Goal: Task Accomplishment & Management: Complete application form

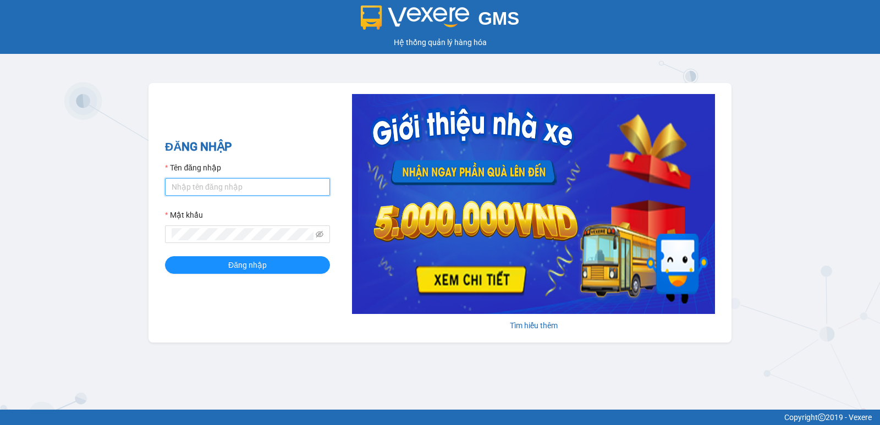
click at [225, 180] on input "Tên đăng nhập" at bounding box center [247, 187] width 165 height 18
type input "dung.nhuquynh"
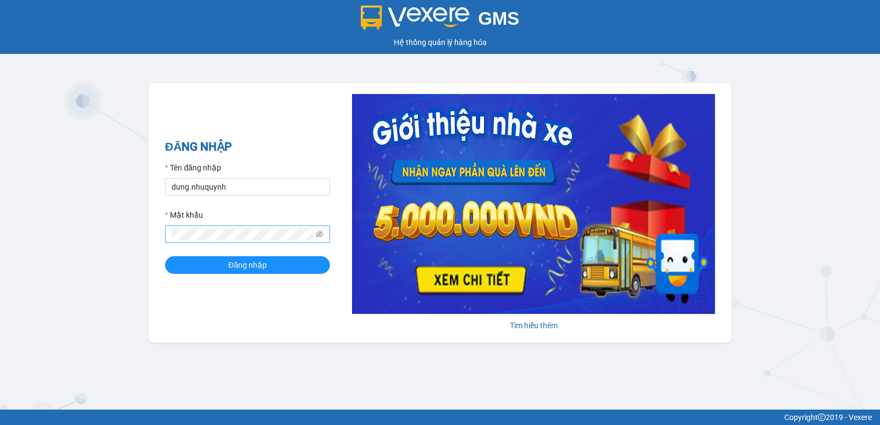
click at [228, 241] on span at bounding box center [247, 235] width 165 height 18
click at [255, 268] on span "Đăng nhập" at bounding box center [247, 265] width 39 height 12
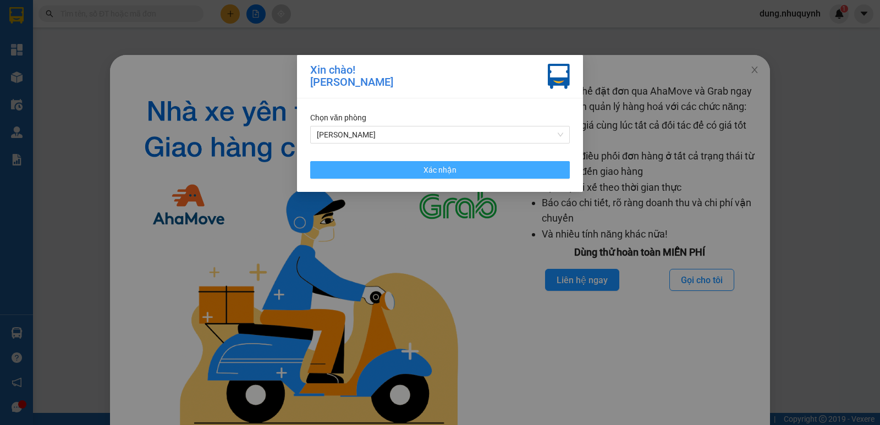
click at [505, 161] on button "Xác nhận" at bounding box center [440, 170] width 260 height 18
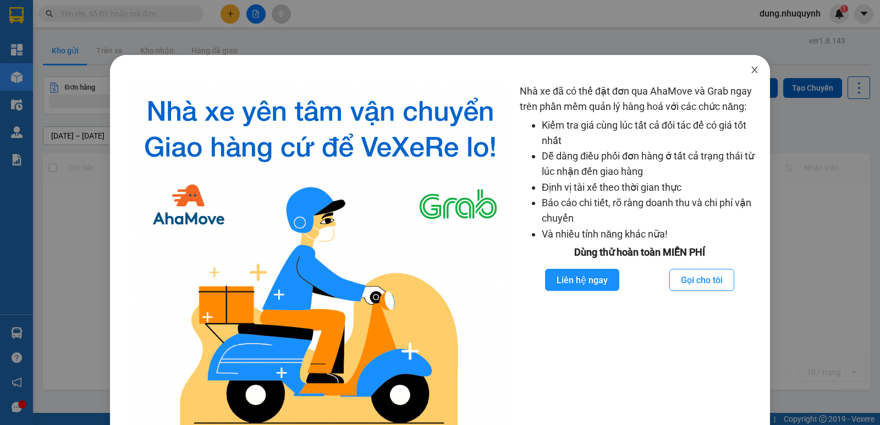
click at [752, 74] on span "Close" at bounding box center [754, 70] width 31 height 31
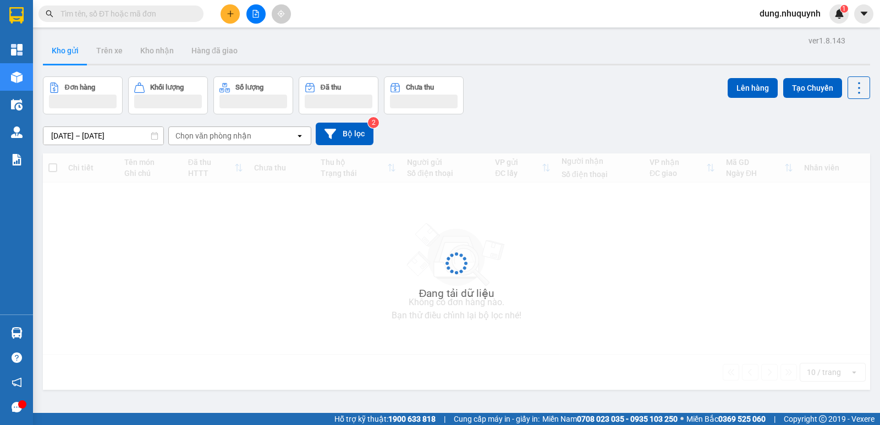
click at [120, 13] on input "text" at bounding box center [126, 14] width 130 height 12
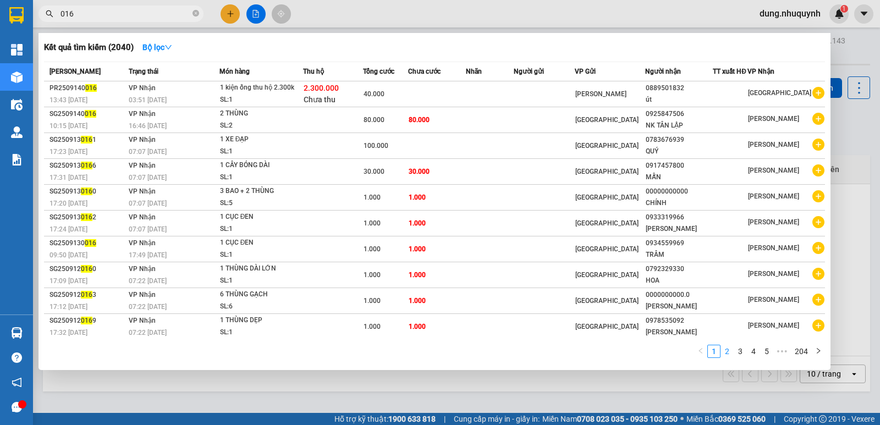
click at [729, 351] on link "2" at bounding box center [727, 351] width 12 height 12
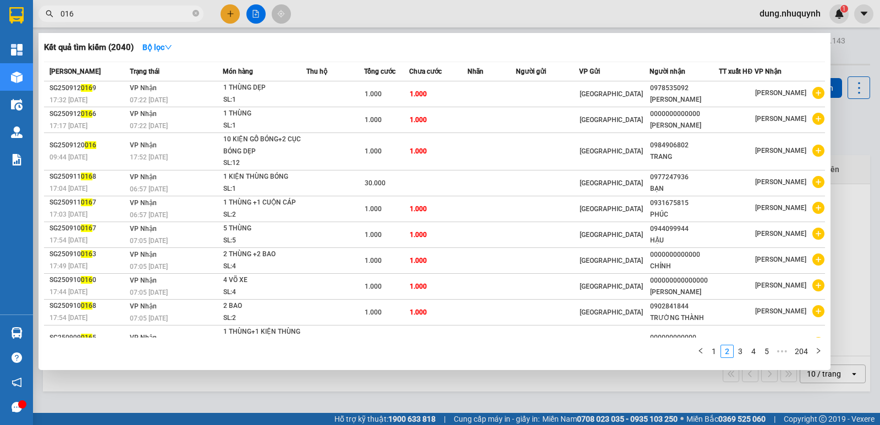
click at [86, 26] on div at bounding box center [440, 212] width 880 height 425
click at [87, 13] on input "016" at bounding box center [126, 14] width 130 height 12
type input "0"
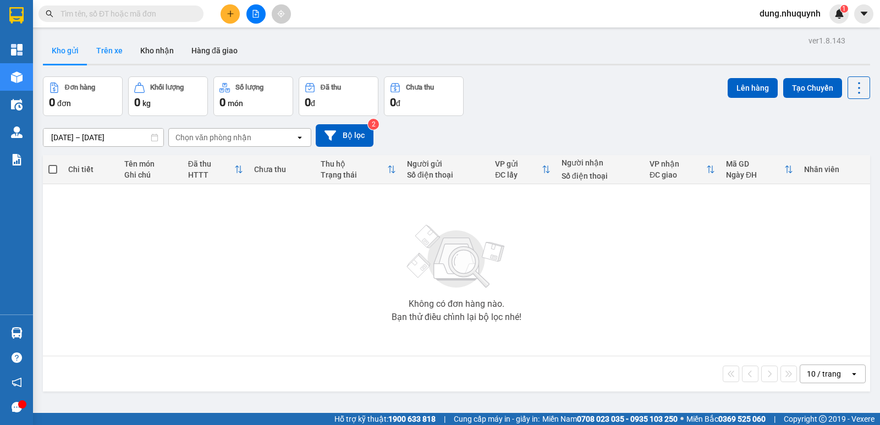
click at [113, 50] on button "Trên xe" at bounding box center [109, 50] width 44 height 26
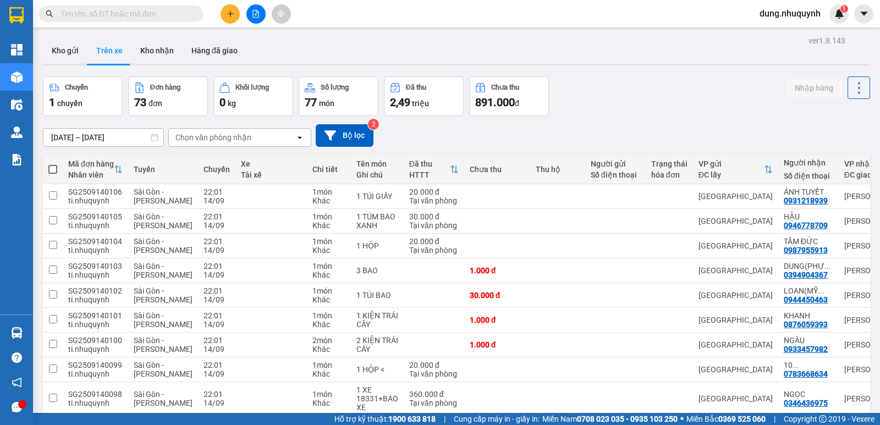
click at [52, 169] on span at bounding box center [52, 169] width 9 height 9
click at [53, 164] on input "checkbox" at bounding box center [53, 164] width 0 height 0
checkbox input "true"
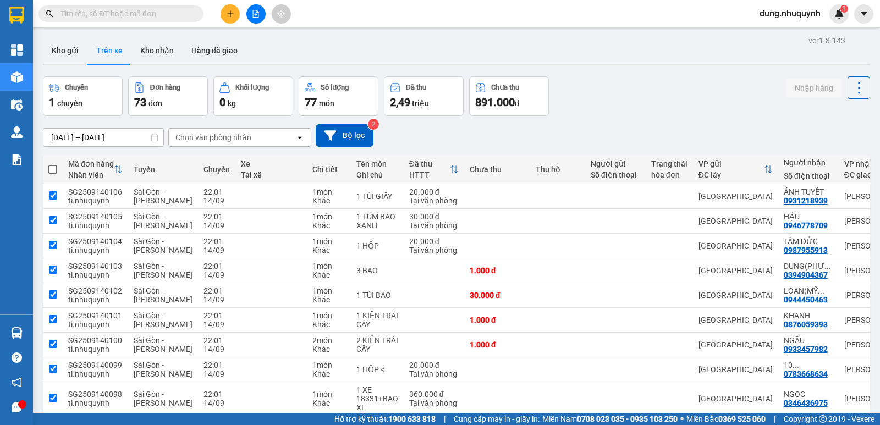
checkbox input "true"
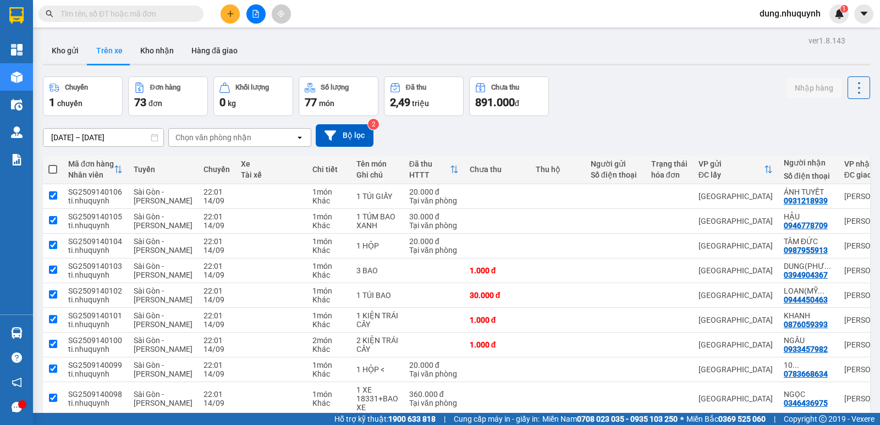
checkbox input "true"
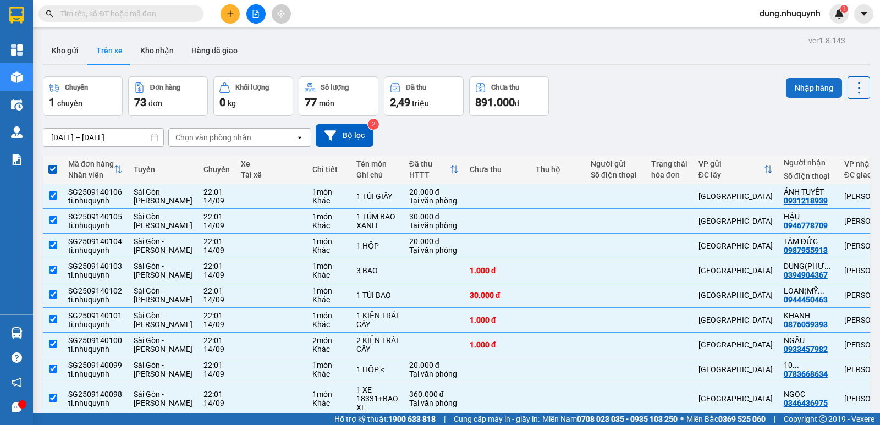
click at [793, 88] on button "Nhập hàng" at bounding box center [814, 88] width 56 height 20
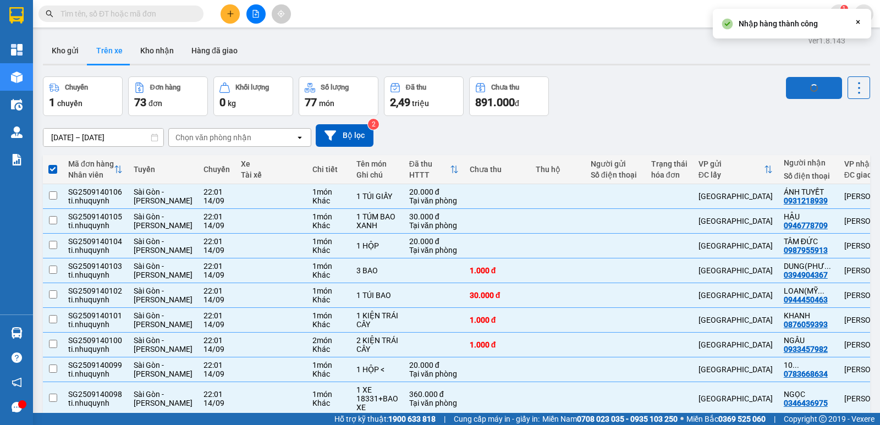
checkbox input "false"
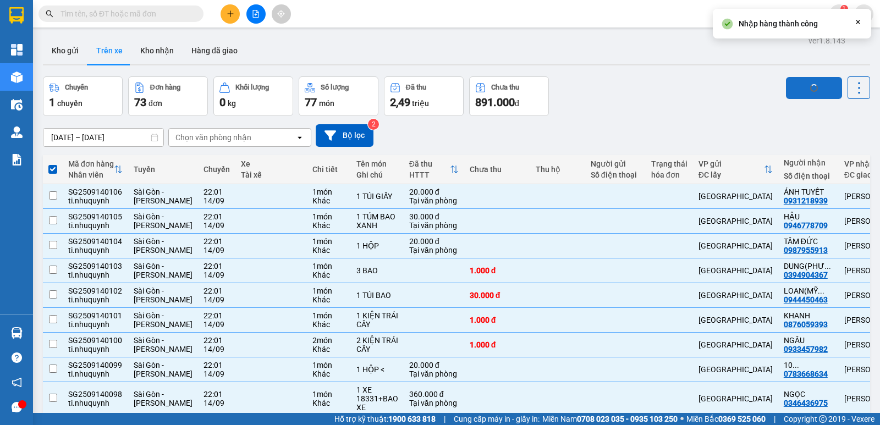
checkbox input "false"
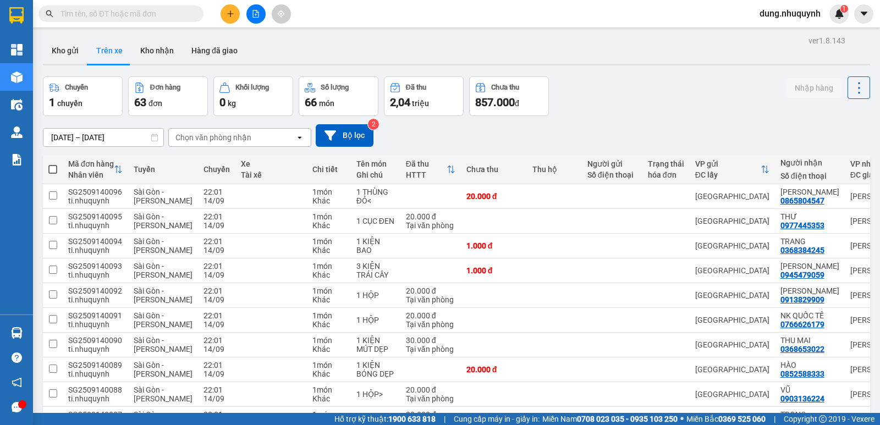
click at [65, 14] on input "text" at bounding box center [126, 14] width 130 height 12
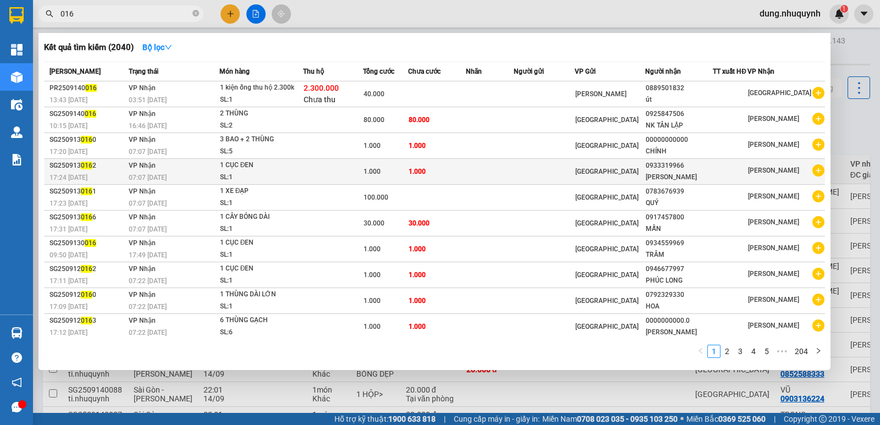
scroll to position [2, 0]
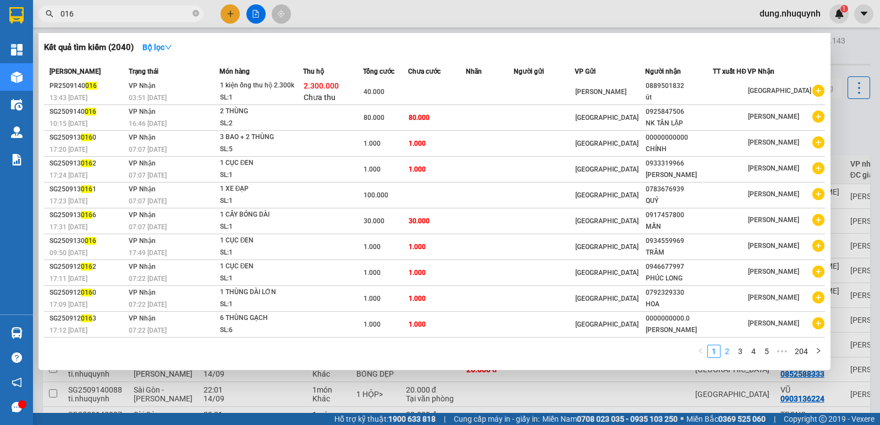
click at [727, 355] on link "2" at bounding box center [727, 351] width 12 height 12
click at [117, 13] on input "016" at bounding box center [126, 14] width 130 height 12
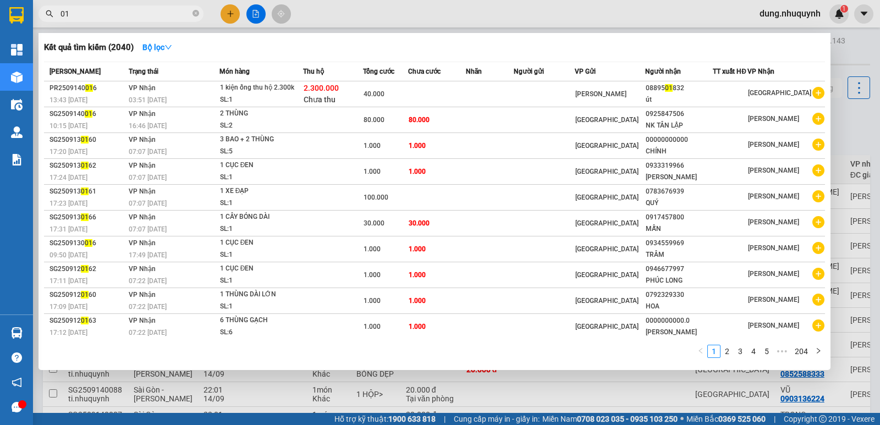
type input "0"
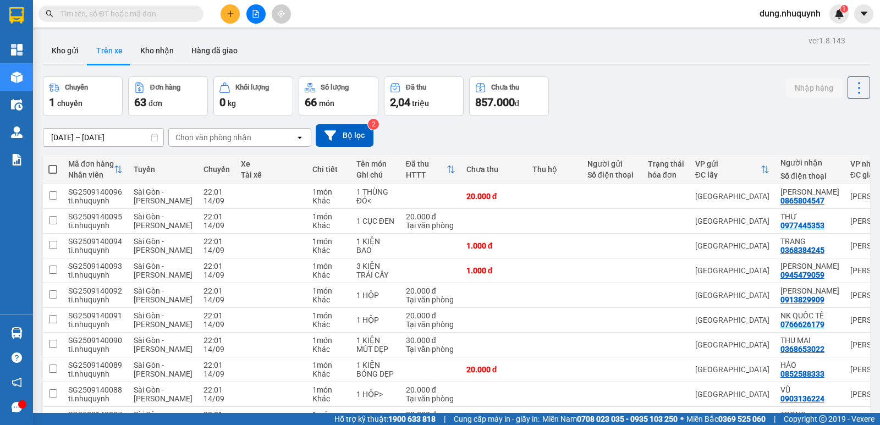
click at [51, 171] on span at bounding box center [52, 169] width 9 height 9
click at [53, 164] on input "checkbox" at bounding box center [53, 164] width 0 height 0
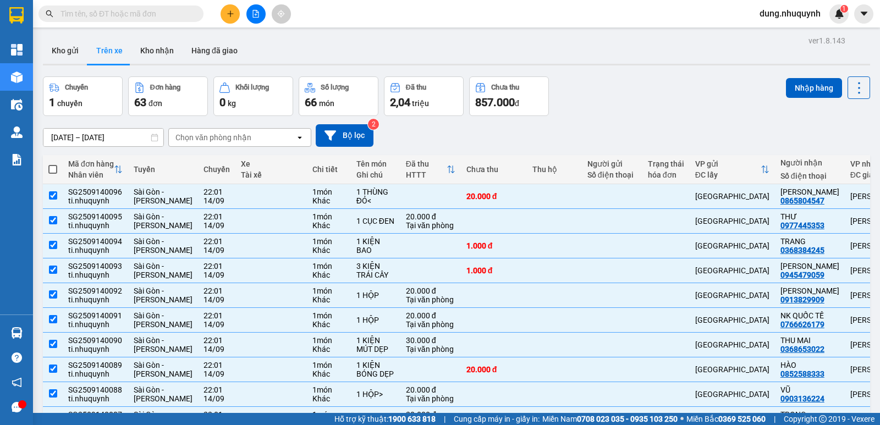
checkbox input "true"
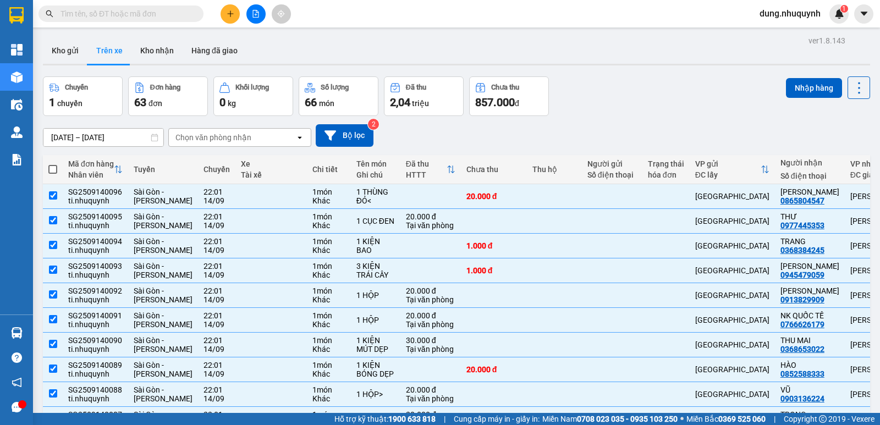
checkbox input "true"
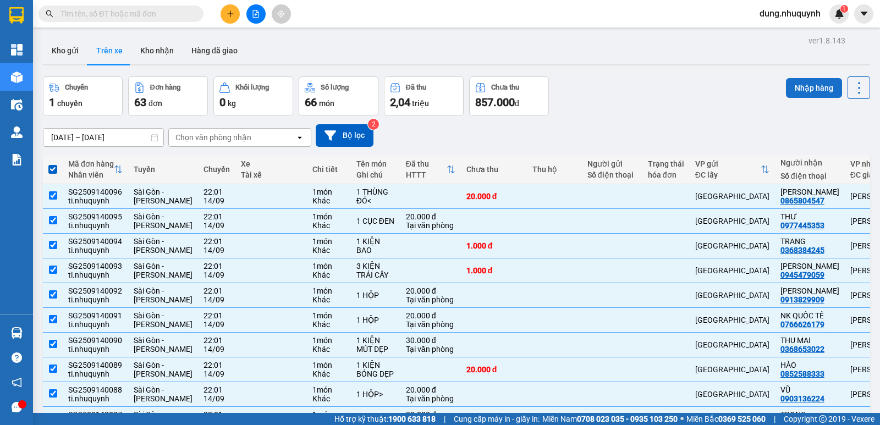
click at [826, 88] on button "Nhập hàng" at bounding box center [814, 88] width 56 height 20
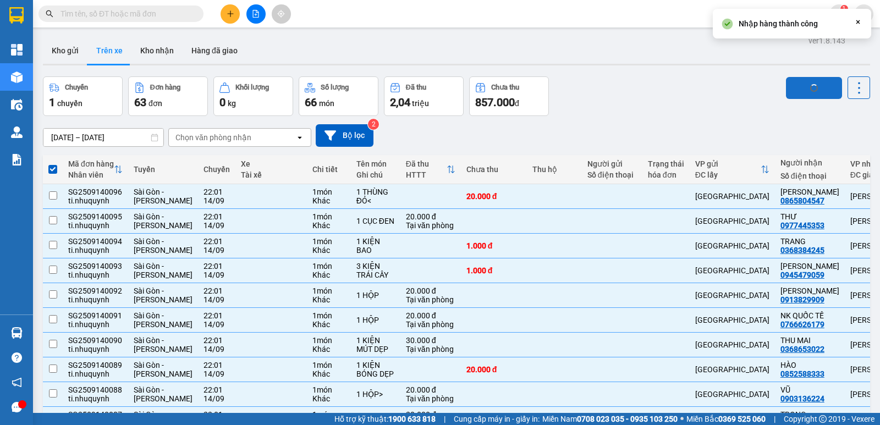
checkbox input "false"
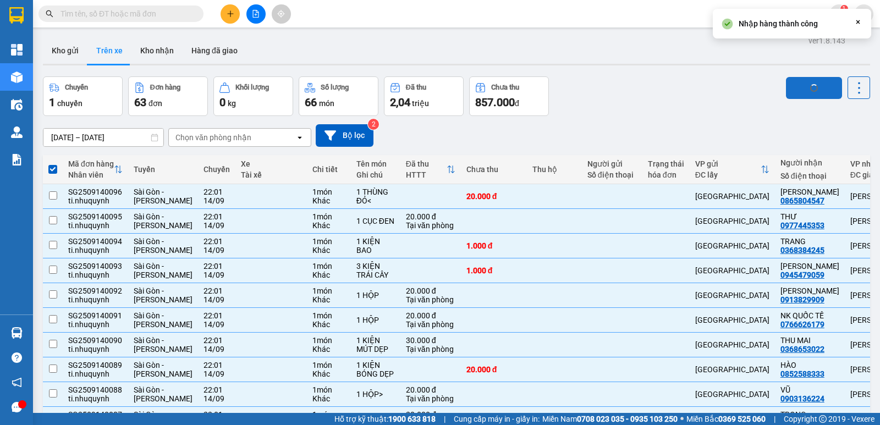
checkbox input "false"
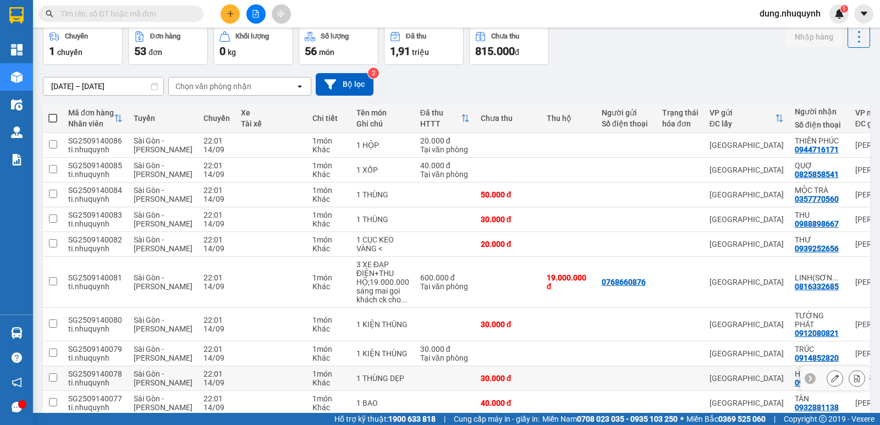
scroll to position [95, 0]
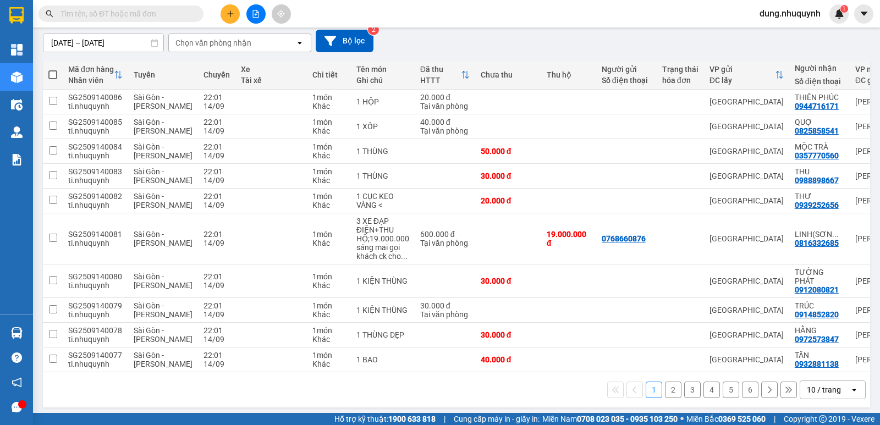
click at [666, 388] on button "2" at bounding box center [673, 390] width 17 height 17
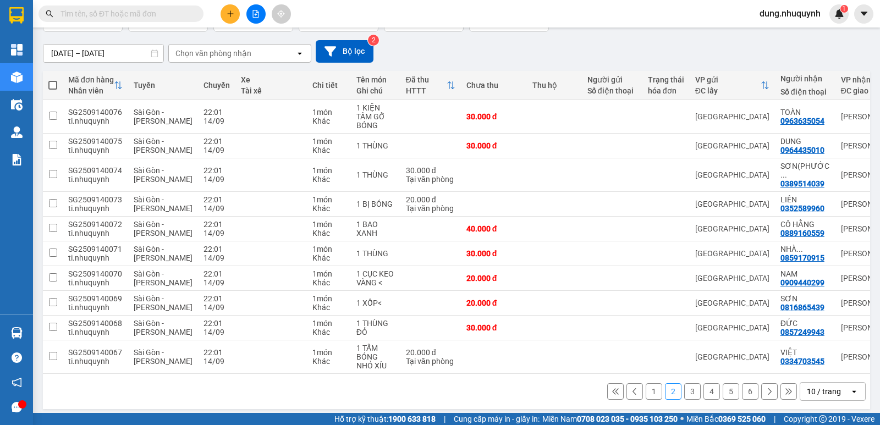
scroll to position [86, 0]
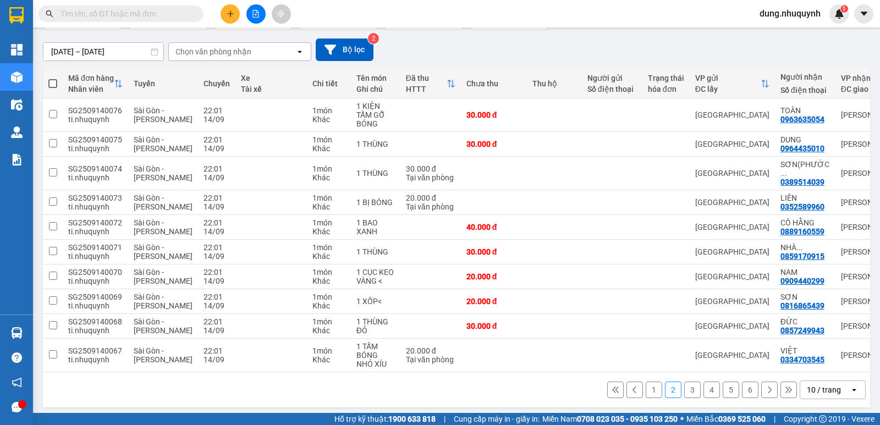
click at [56, 84] on span at bounding box center [52, 83] width 9 height 9
click at [53, 78] on input "checkbox" at bounding box center [53, 78] width 0 height 0
checkbox input "true"
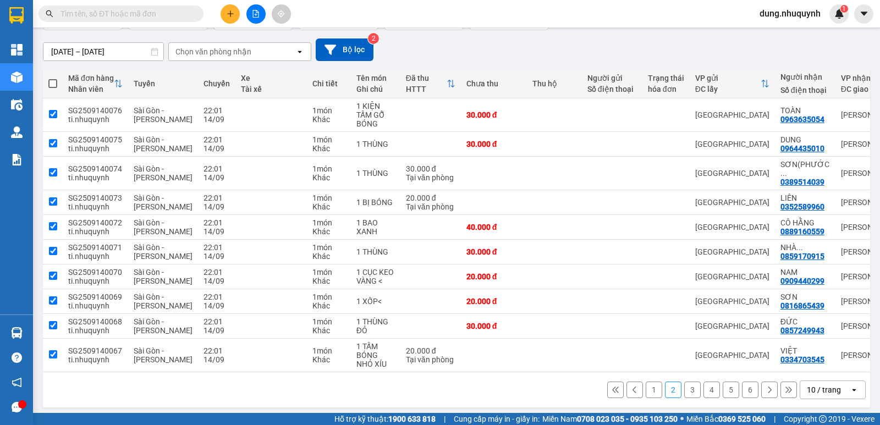
checkbox input "true"
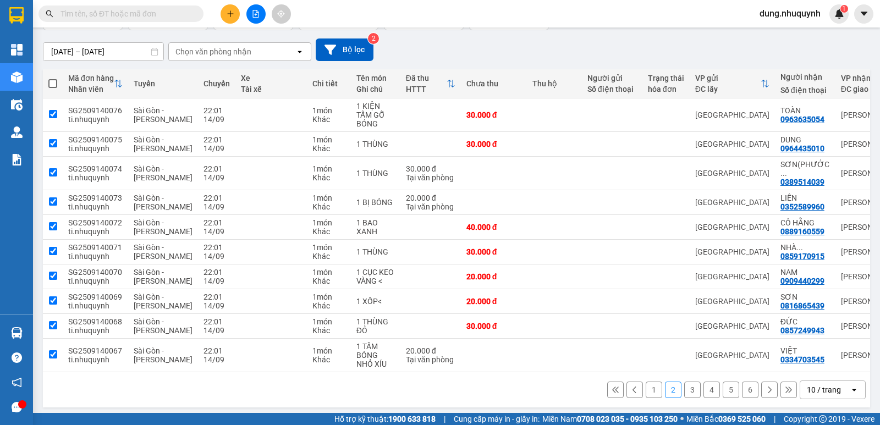
checkbox input "true"
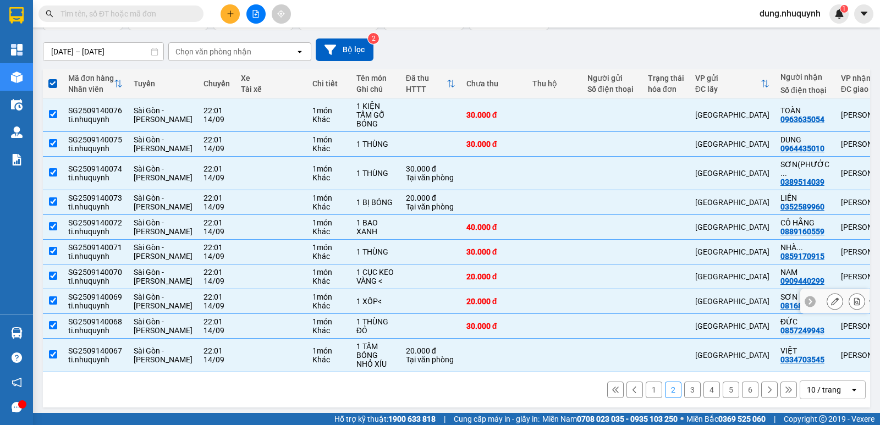
scroll to position [0, 0]
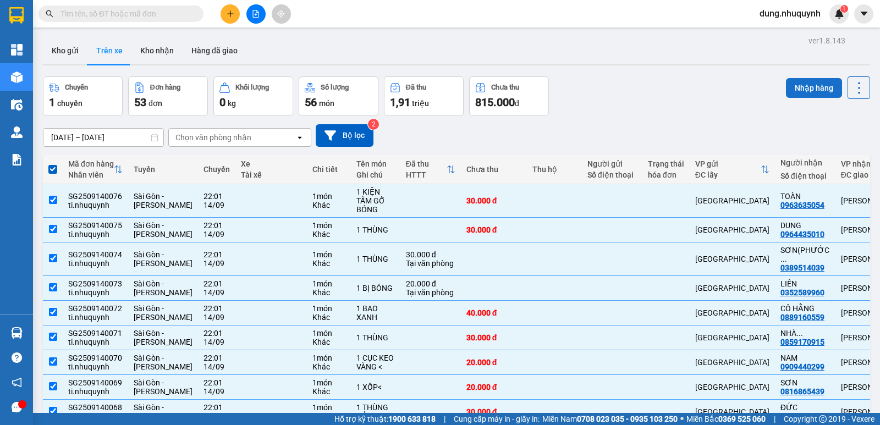
click at [812, 84] on button "Nhập hàng" at bounding box center [814, 88] width 56 height 20
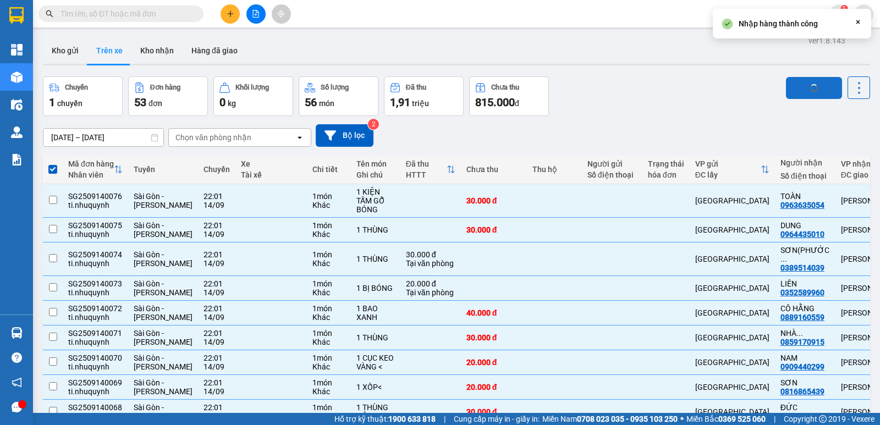
checkbox input "false"
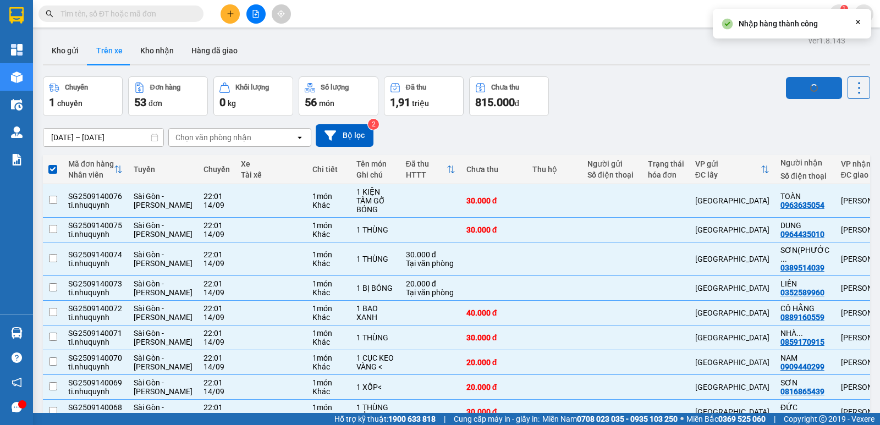
checkbox input "false"
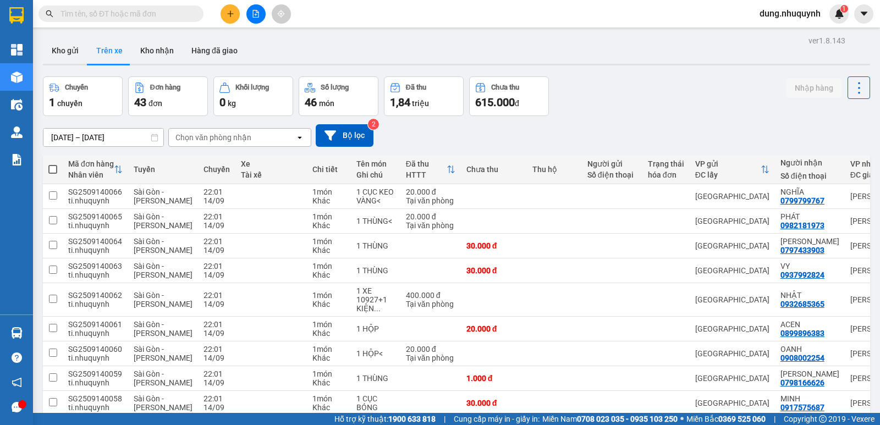
click at [779, 14] on span "dung.nhuquynh" at bounding box center [790, 14] width 79 height 14
click at [785, 35] on span "Đăng xuất" at bounding box center [794, 34] width 57 height 12
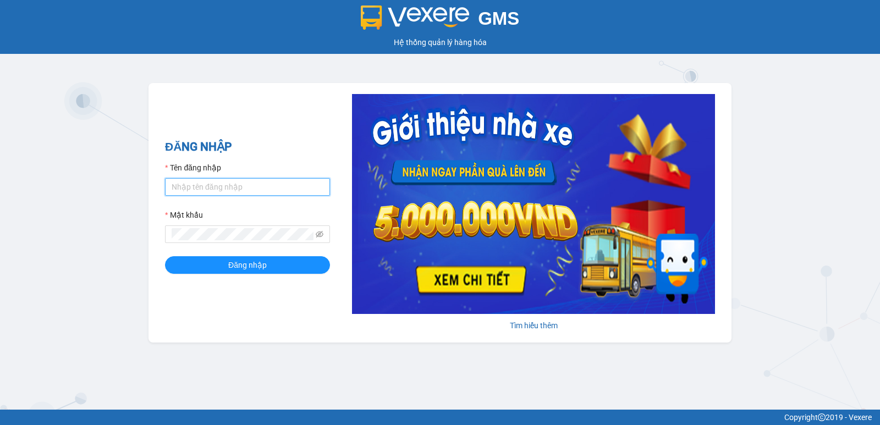
click at [229, 188] on input "Tên đăng nhập" at bounding box center [247, 187] width 165 height 18
type input "diep.nhuquynh"
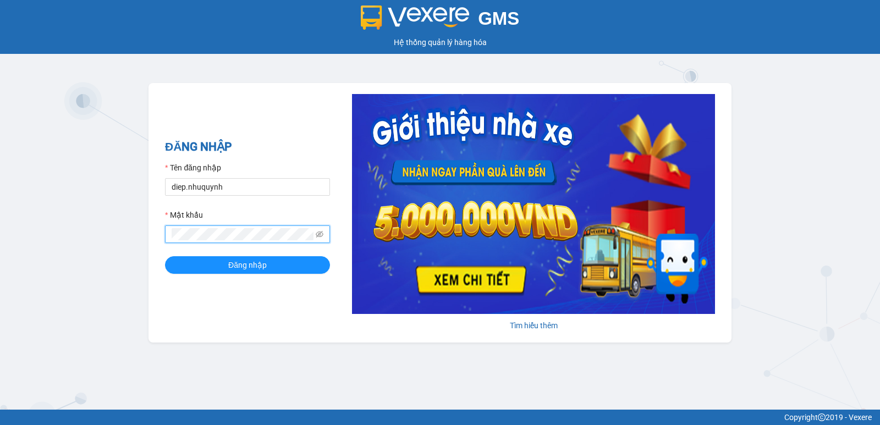
click at [165, 256] on button "Đăng nhập" at bounding box center [247, 265] width 165 height 18
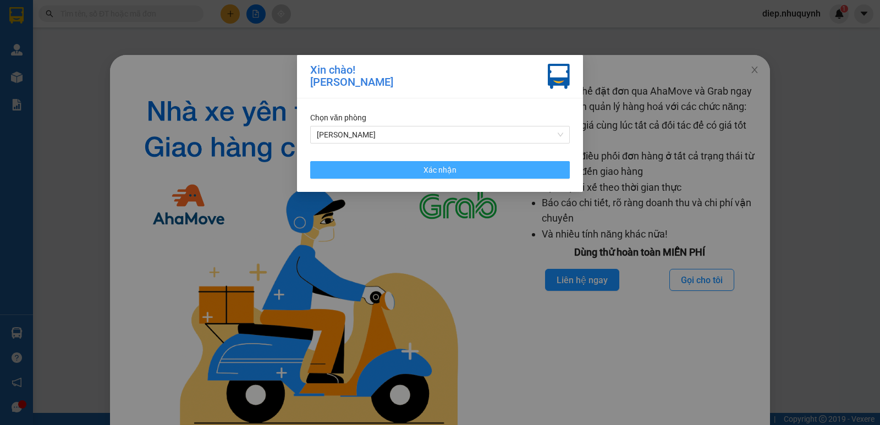
click at [474, 177] on button "Xác nhận" at bounding box center [440, 170] width 260 height 18
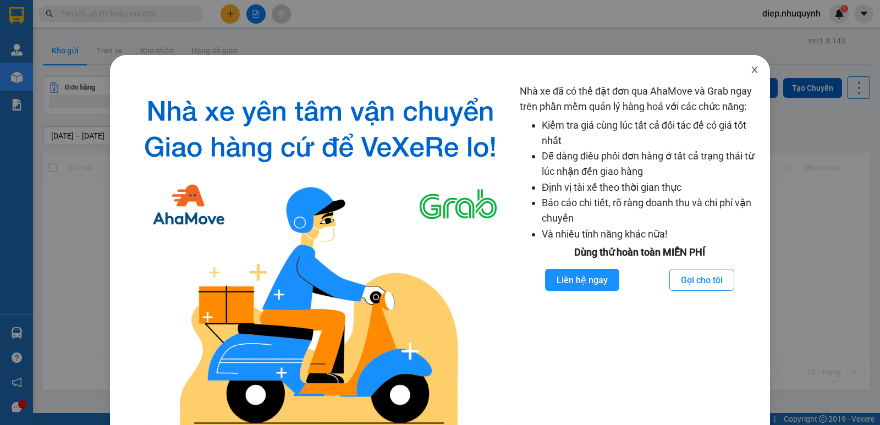
click at [751, 70] on icon "close" at bounding box center [754, 69] width 9 height 9
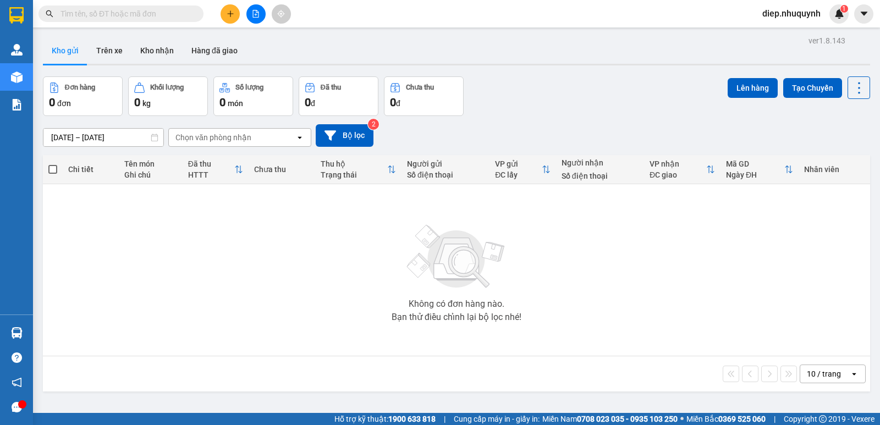
click at [89, 20] on span at bounding box center [121, 14] width 165 height 17
click at [88, 19] on input "text" at bounding box center [126, 14] width 130 height 12
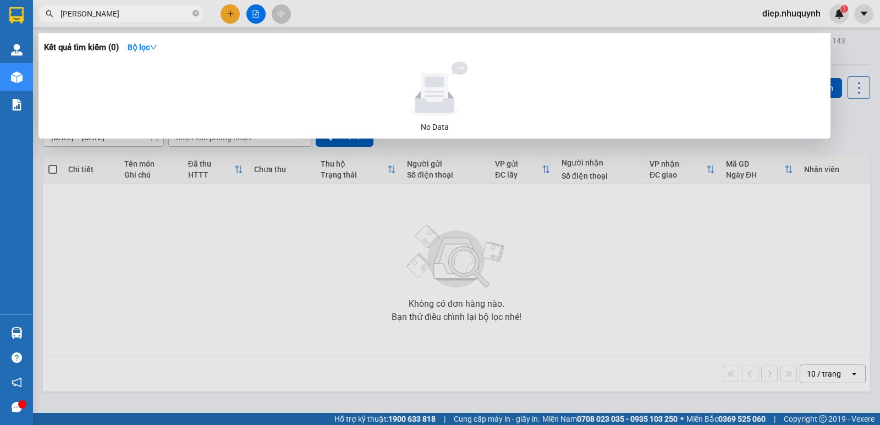
type input "[PERSON_NAME]"
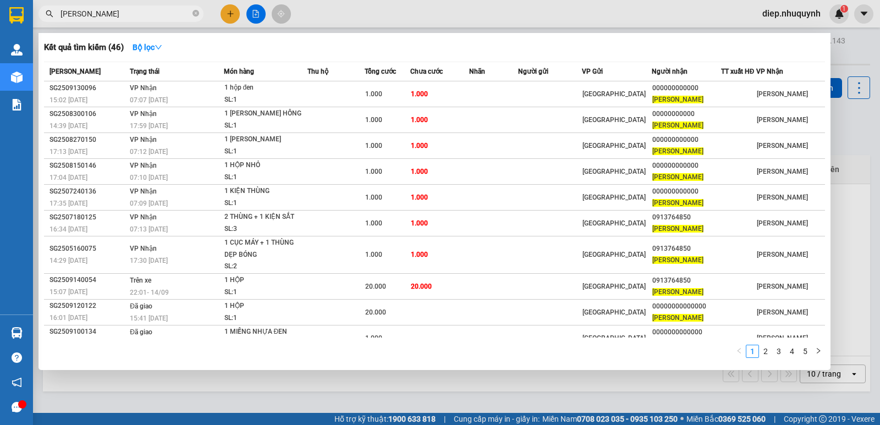
click at [254, 10] on div at bounding box center [440, 212] width 880 height 425
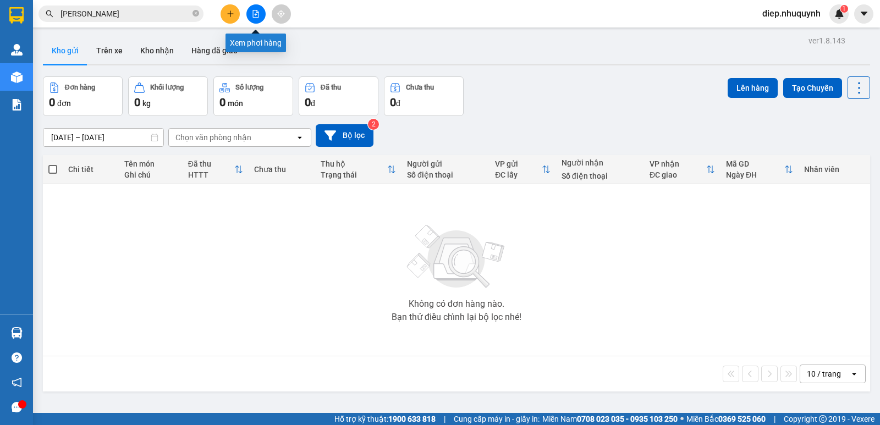
click at [253, 9] on button at bounding box center [255, 13] width 19 height 19
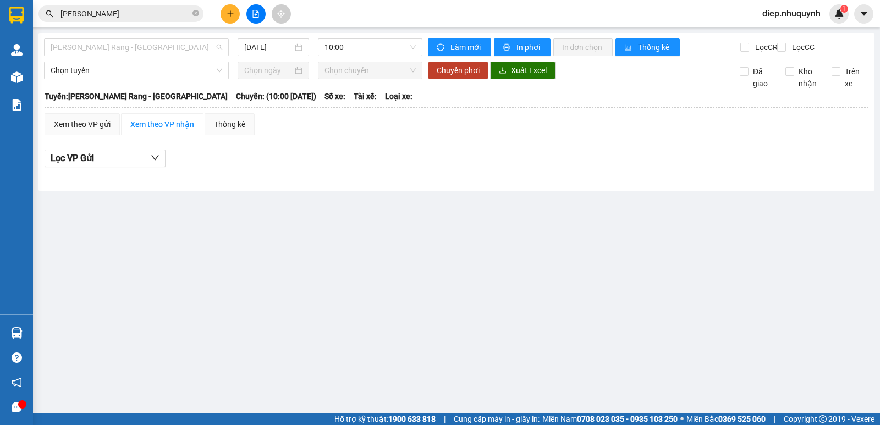
drag, startPoint x: 117, startPoint y: 45, endPoint x: 99, endPoint y: 69, distance: 29.9
click at [117, 45] on span "[PERSON_NAME] Rang - [GEOGRAPHIC_DATA]" at bounding box center [137, 47] width 172 height 17
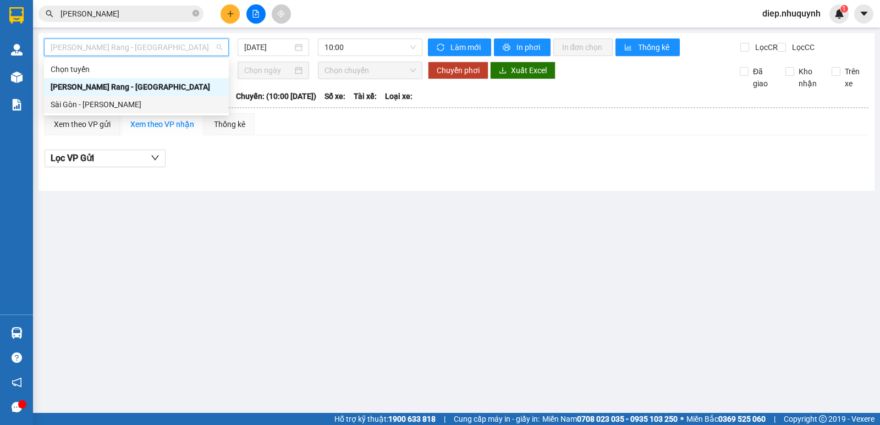
click at [106, 105] on div "Sài Gòn - [PERSON_NAME]" at bounding box center [137, 104] width 172 height 12
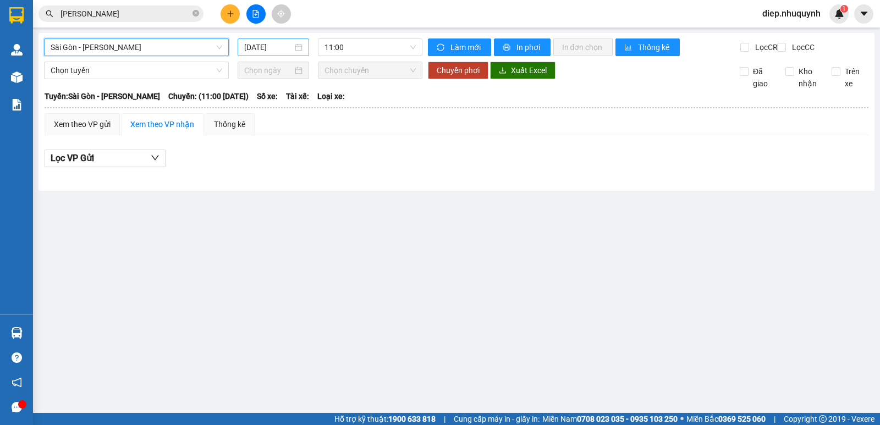
click at [260, 46] on input "[DATE]" at bounding box center [268, 47] width 49 height 12
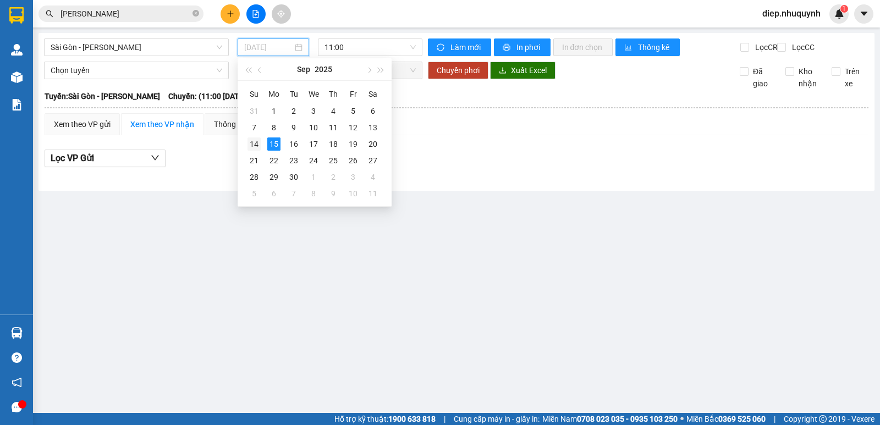
click at [257, 144] on div "14" at bounding box center [254, 144] width 13 height 13
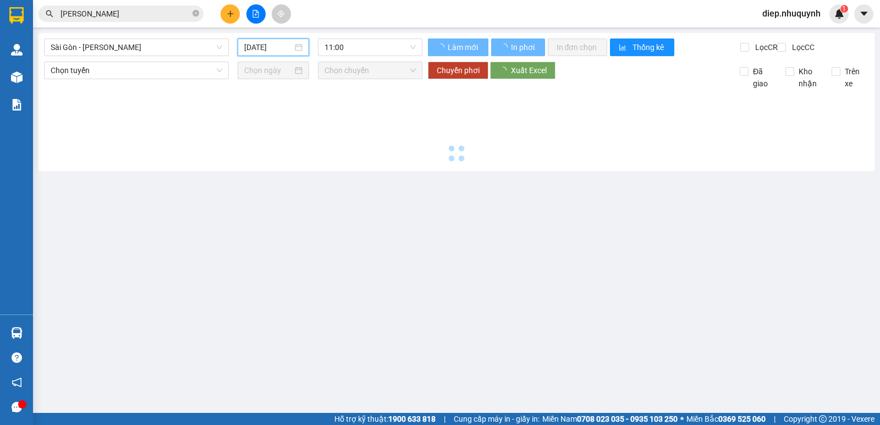
type input "[DATE]"
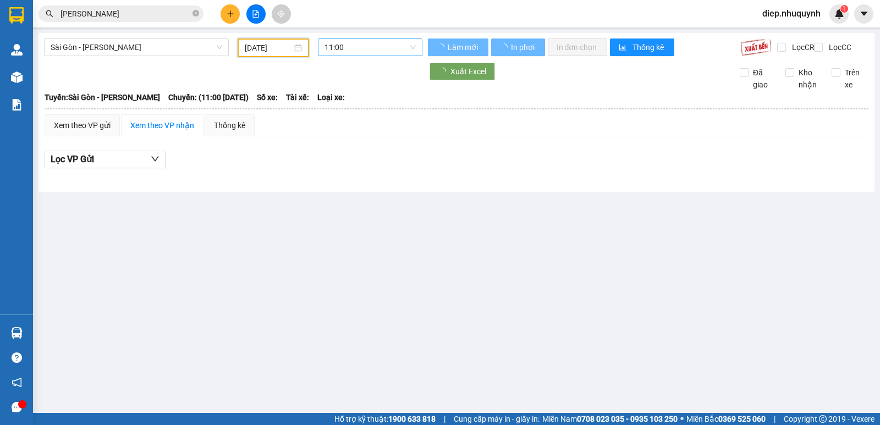
click at [369, 44] on span "11:00" at bounding box center [370, 47] width 91 height 17
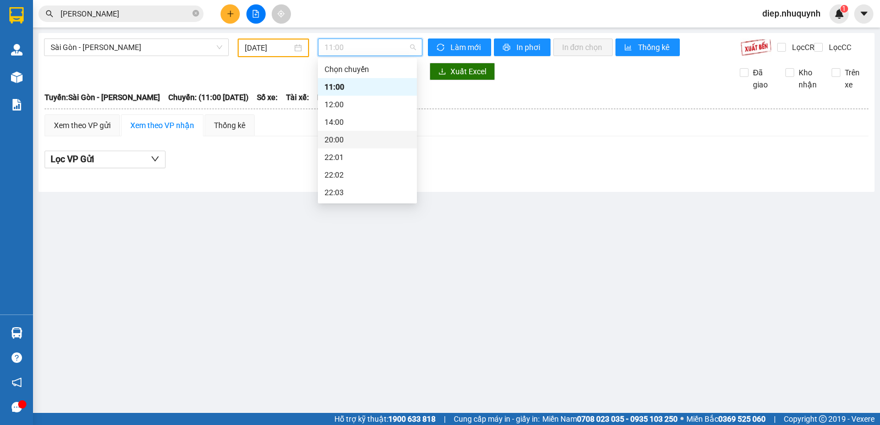
click at [347, 142] on div "20:00" at bounding box center [368, 140] width 86 height 12
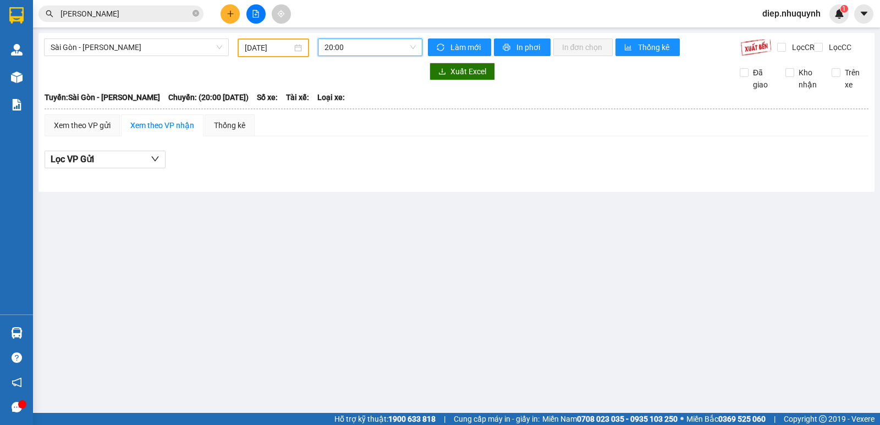
click at [347, 49] on span "20:00" at bounding box center [370, 47] width 91 height 17
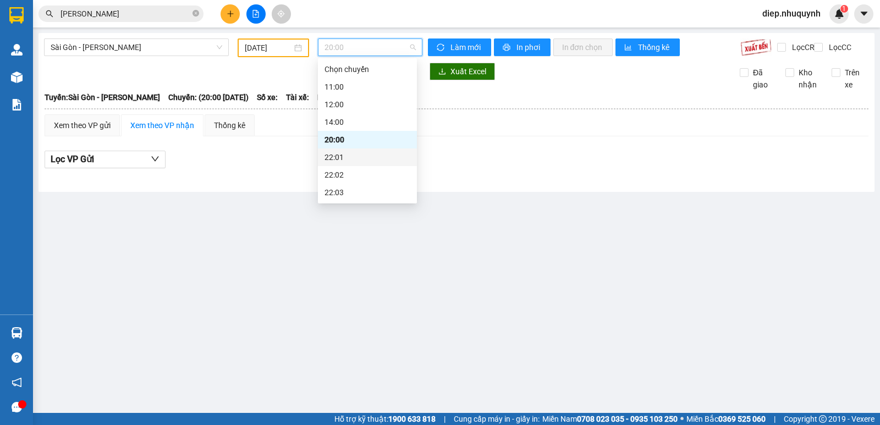
click at [343, 155] on div "22:01" at bounding box center [368, 157] width 86 height 12
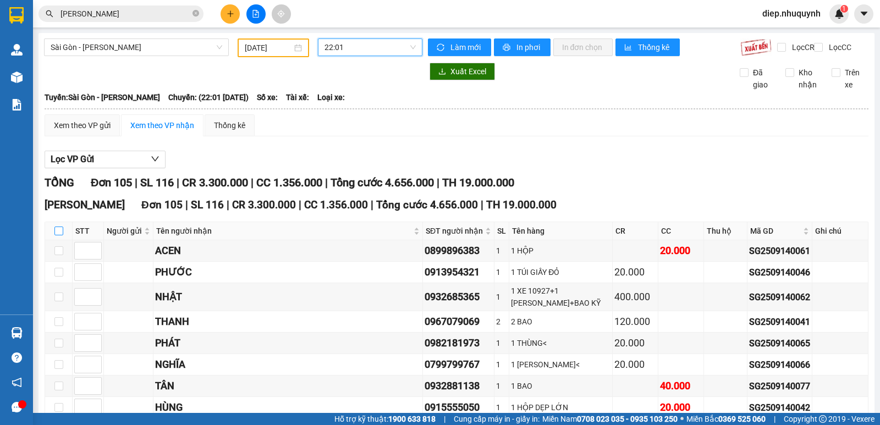
click at [60, 235] on input "checkbox" at bounding box center [58, 231] width 9 height 9
checkbox input "true"
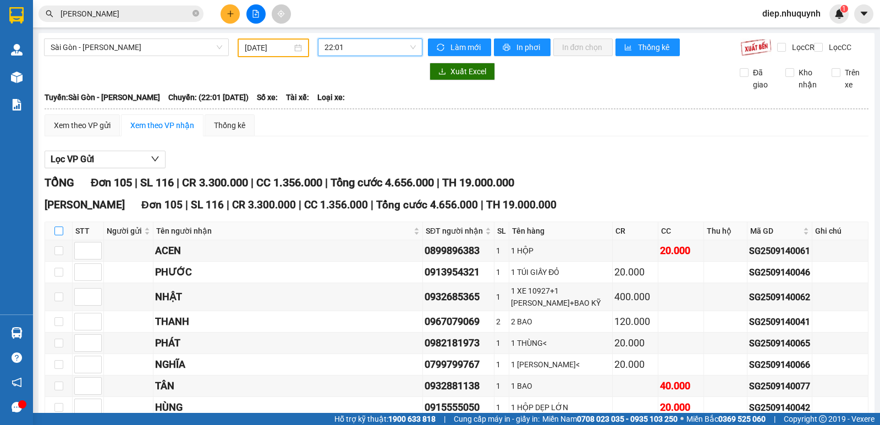
checkbox input "true"
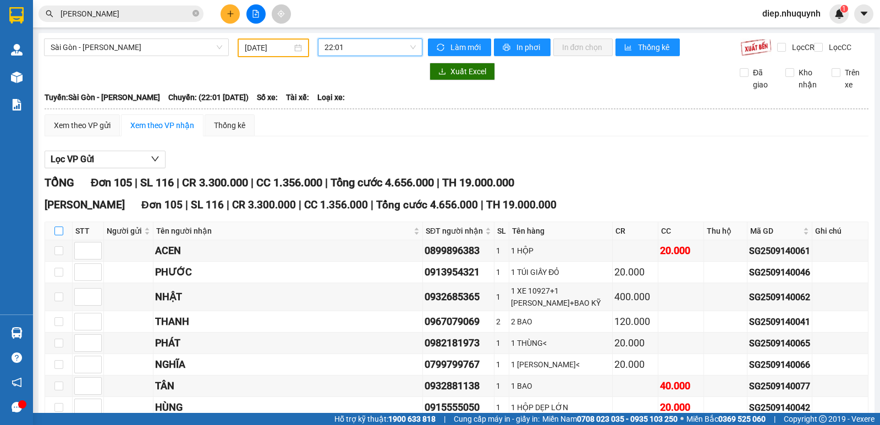
checkbox input "true"
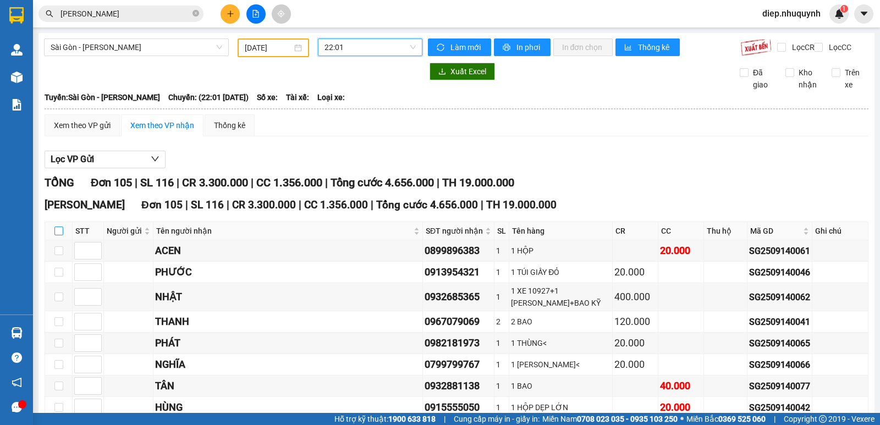
checkbox input "true"
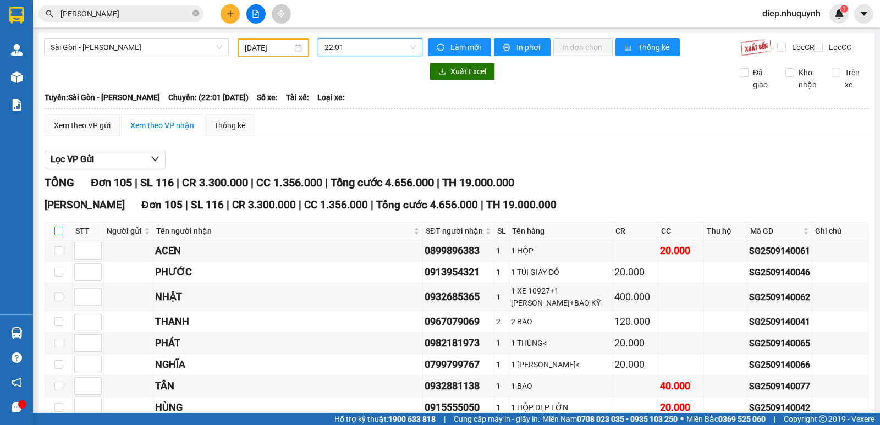
checkbox input "true"
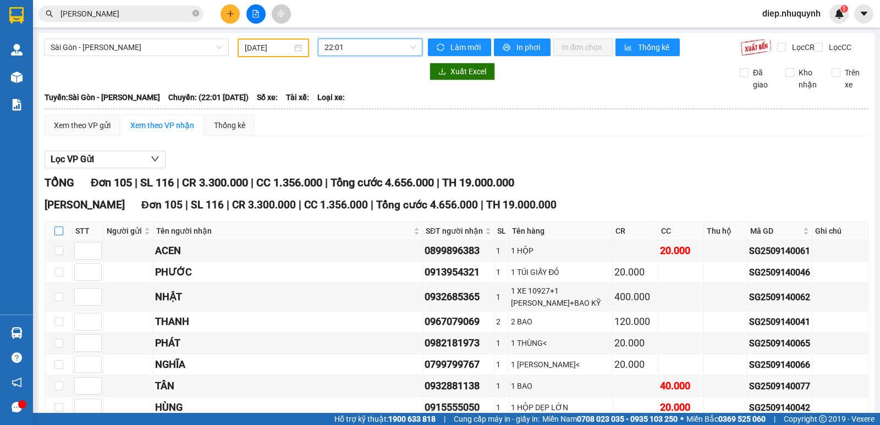
checkbox input "true"
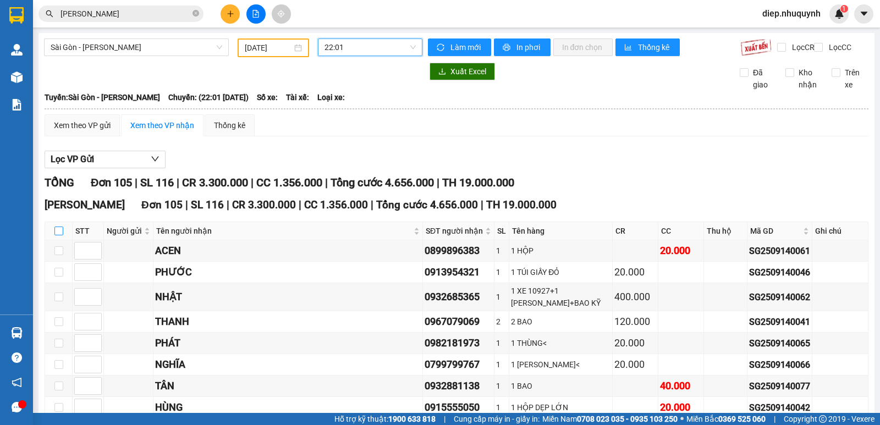
checkbox input "true"
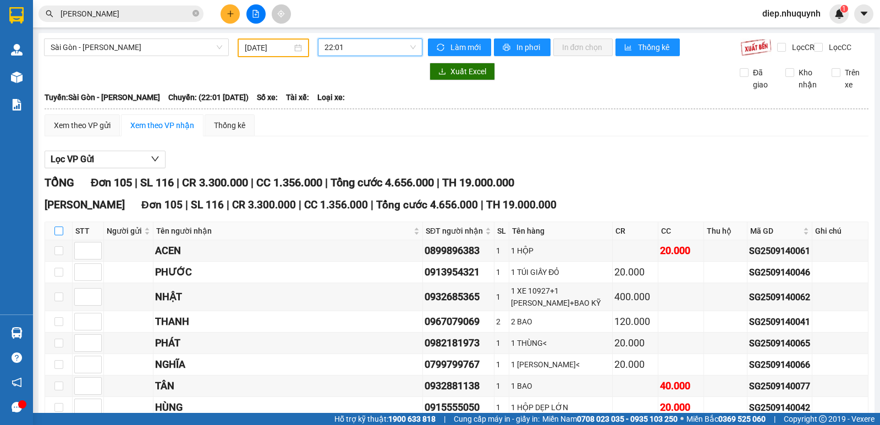
checkbox input "true"
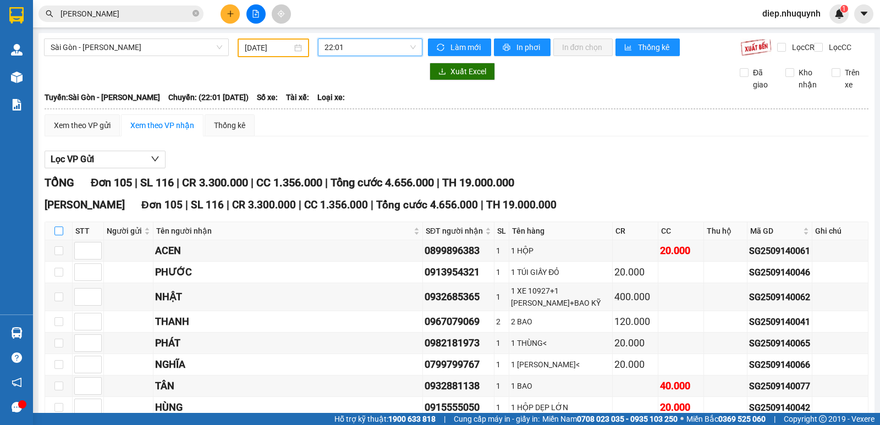
checkbox input "true"
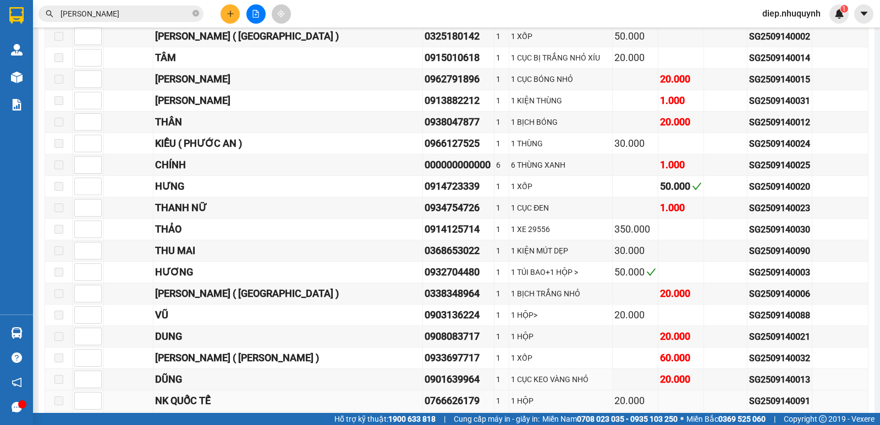
scroll to position [2145, 0]
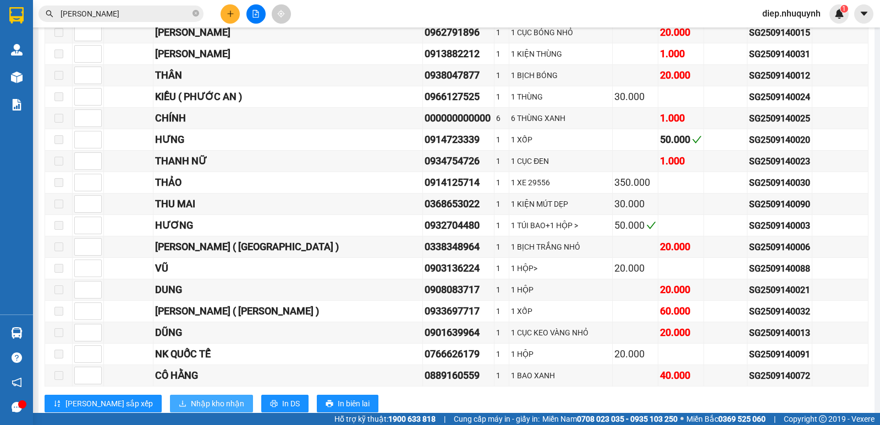
drag, startPoint x: 180, startPoint y: 375, endPoint x: 205, endPoint y: 363, distance: 27.6
click at [191, 398] on span "Nhập kho nhận" at bounding box center [217, 404] width 53 height 12
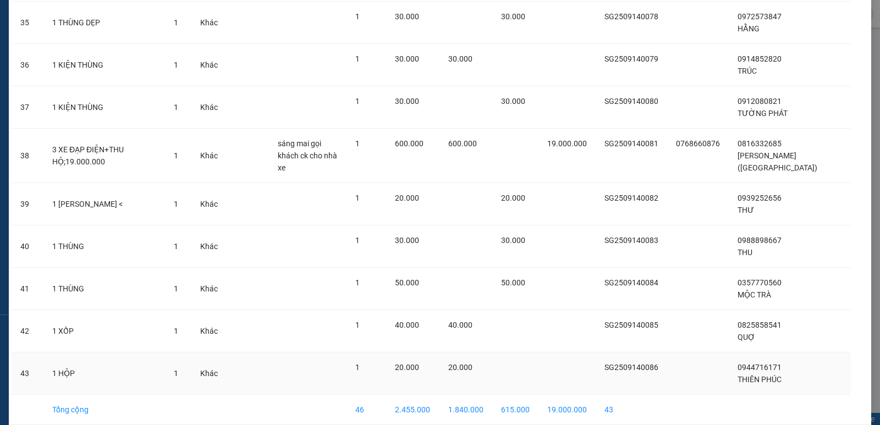
scroll to position [1581, 0]
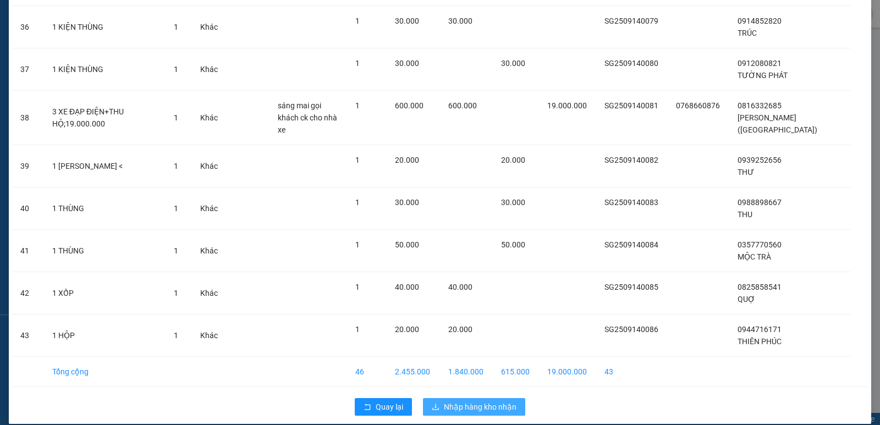
click at [479, 401] on span "Nhập hàng kho nhận" at bounding box center [480, 407] width 73 height 12
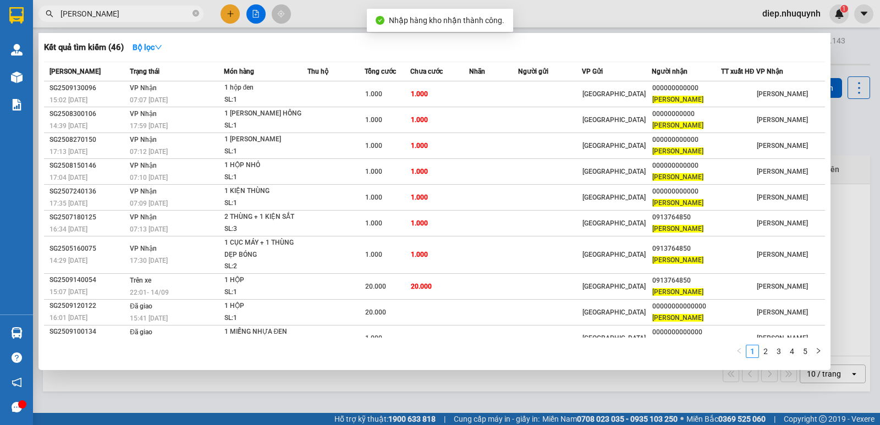
drag, startPoint x: 118, startPoint y: 17, endPoint x: 61, endPoint y: 13, distance: 57.8
click at [61, 13] on input "[PERSON_NAME]" at bounding box center [126, 14] width 130 height 12
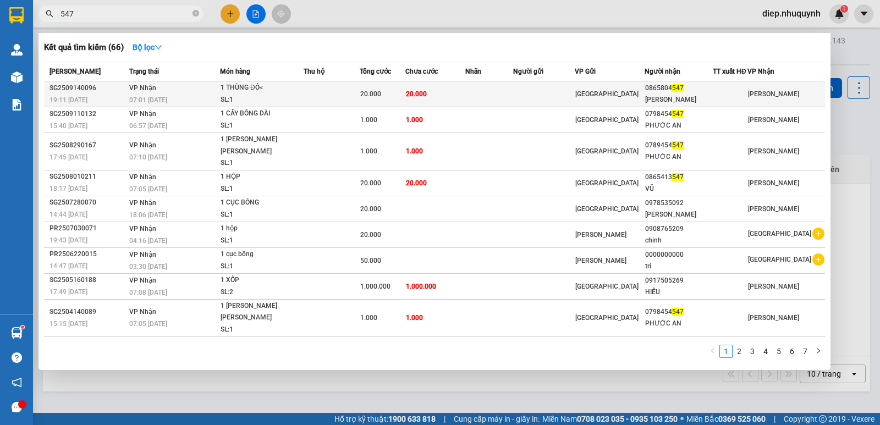
type input "547"
click at [424, 92] on span "20.000" at bounding box center [416, 94] width 21 height 8
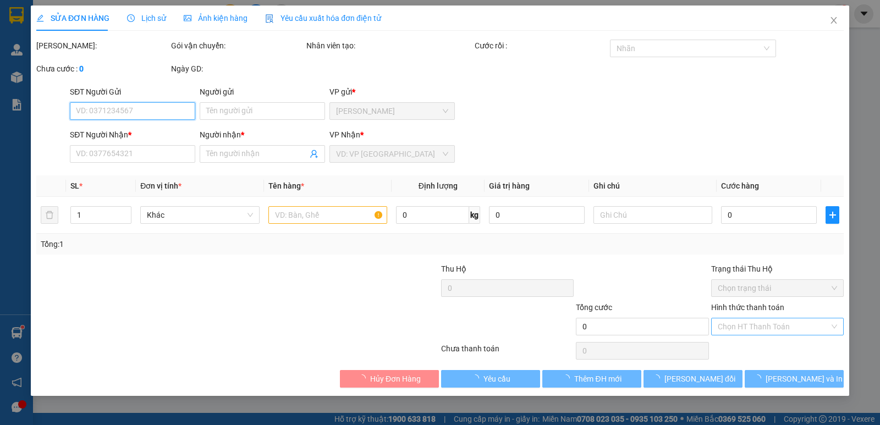
type input "0865804547"
type input "[PERSON_NAME]"
type input "20.000"
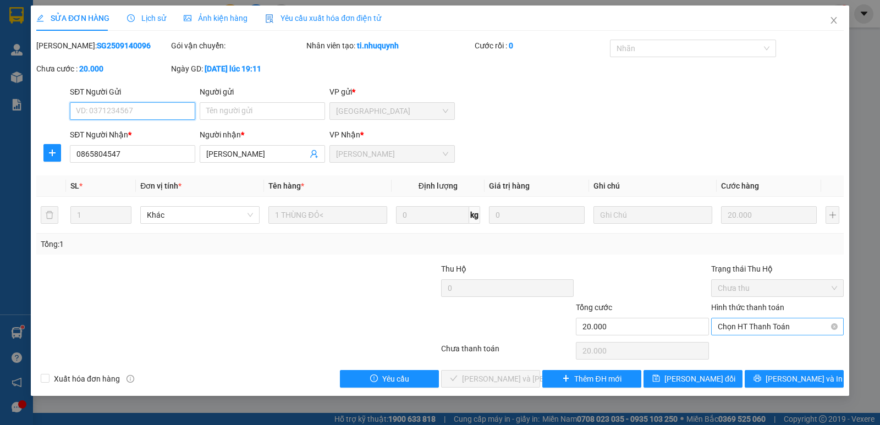
click at [738, 329] on span "Chọn HT Thanh Toán" at bounding box center [777, 326] width 119 height 17
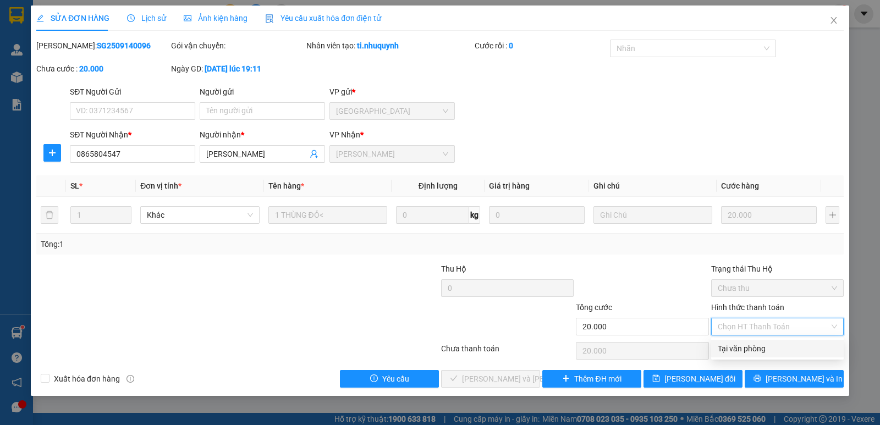
click at [732, 343] on div "Tại văn phòng" at bounding box center [777, 349] width 119 height 12
type input "0"
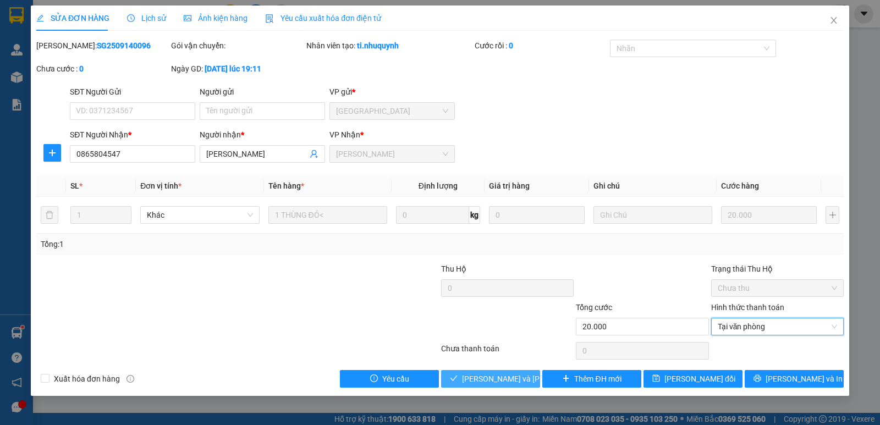
click at [516, 375] on span "[PERSON_NAME] và [PERSON_NAME] hàng" at bounding box center [536, 379] width 149 height 12
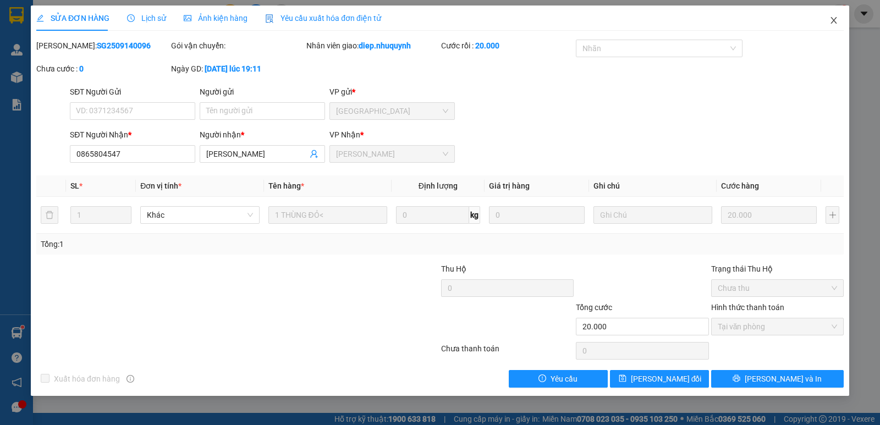
click at [837, 26] on span "Close" at bounding box center [833, 21] width 31 height 31
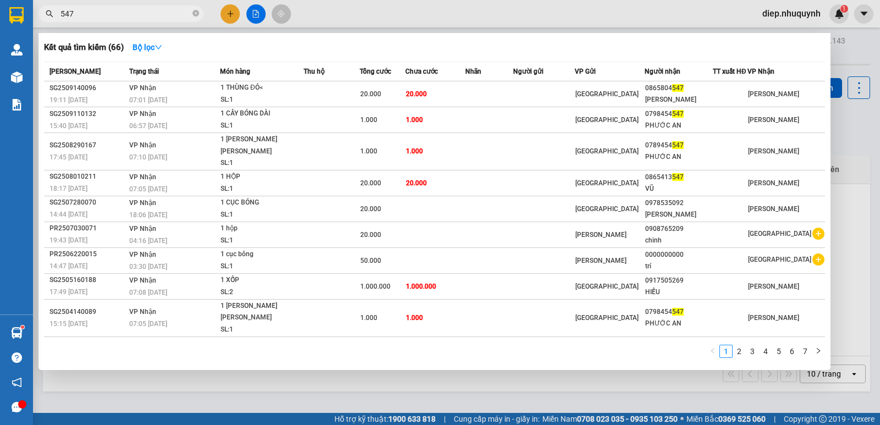
drag, startPoint x: 79, startPoint y: 9, endPoint x: 45, endPoint y: 4, distance: 34.5
click at [45, 4] on div "Kết quả [PERSON_NAME] ( 66 ) Bộ lọc Mã ĐH Trạng thái Món hàng Thu hộ Tổng [PERS…" at bounding box center [107, 13] width 215 height 19
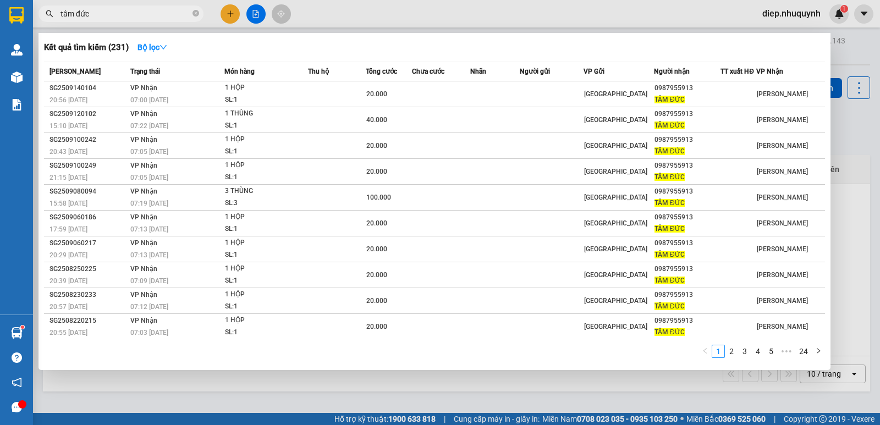
drag, startPoint x: 117, startPoint y: 15, endPoint x: 41, endPoint y: 4, distance: 76.2
click at [41, 4] on div "Kết quả [PERSON_NAME] ( 231 ) Bộ lọc Mã ĐH Trạng thái Món hàng Thu hộ Tổng [PER…" at bounding box center [107, 13] width 215 height 19
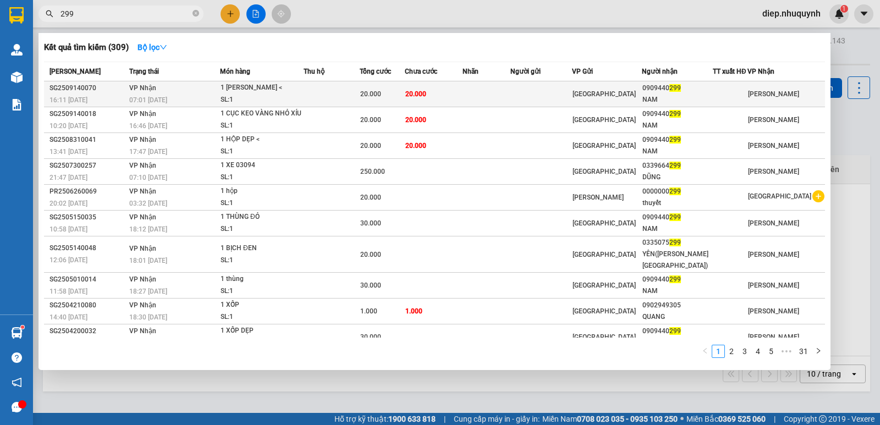
type input "299"
click at [449, 90] on td "20.000" at bounding box center [434, 94] width 58 height 26
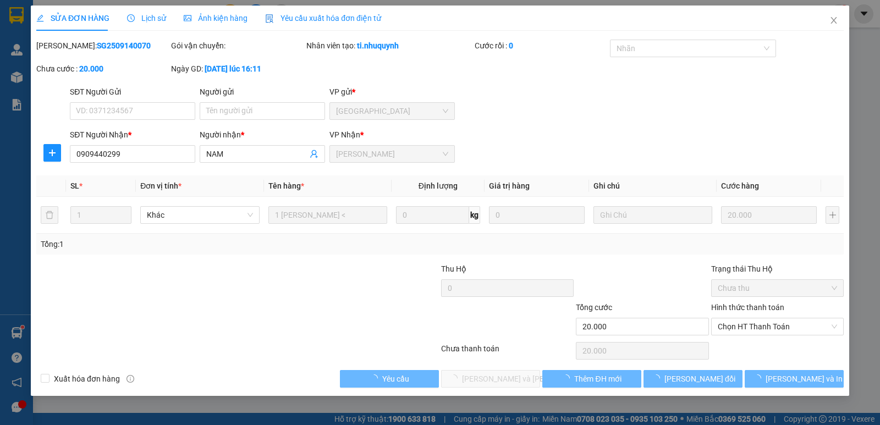
type input "0909440299"
type input "NAM"
type input "20.000"
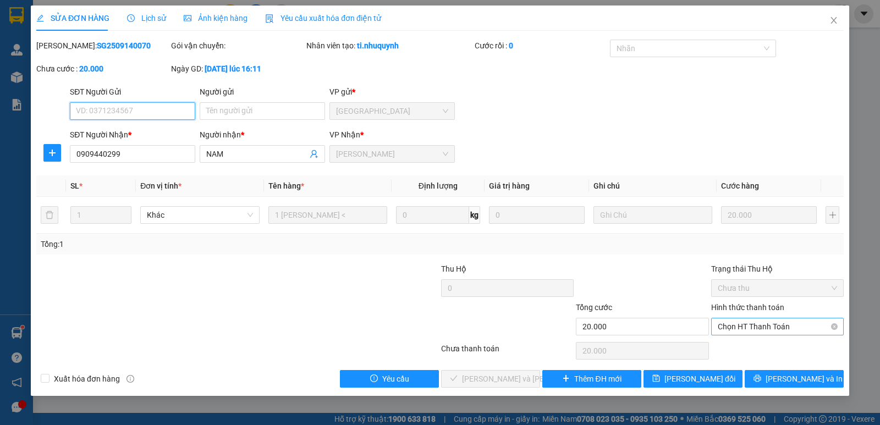
click at [759, 323] on span "Chọn HT Thanh Toán" at bounding box center [777, 326] width 119 height 17
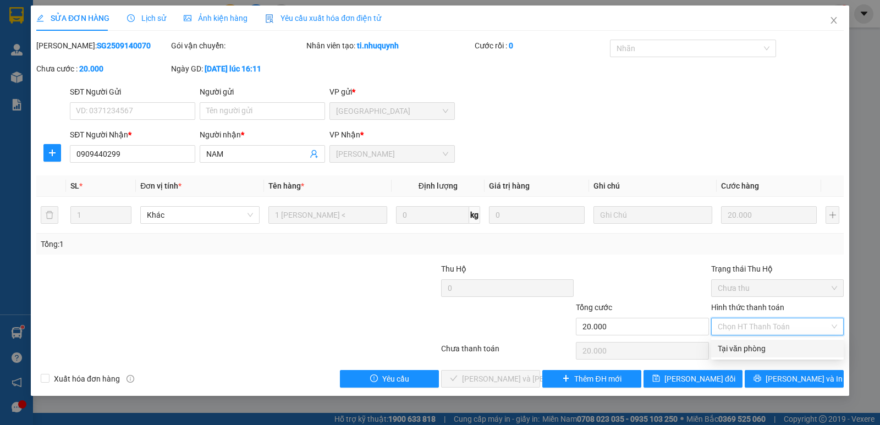
drag, startPoint x: 757, startPoint y: 336, endPoint x: 758, endPoint y: 343, distance: 7.3
click at [758, 343] on div "Tại văn phòng" at bounding box center [777, 349] width 133 height 18
type input "0"
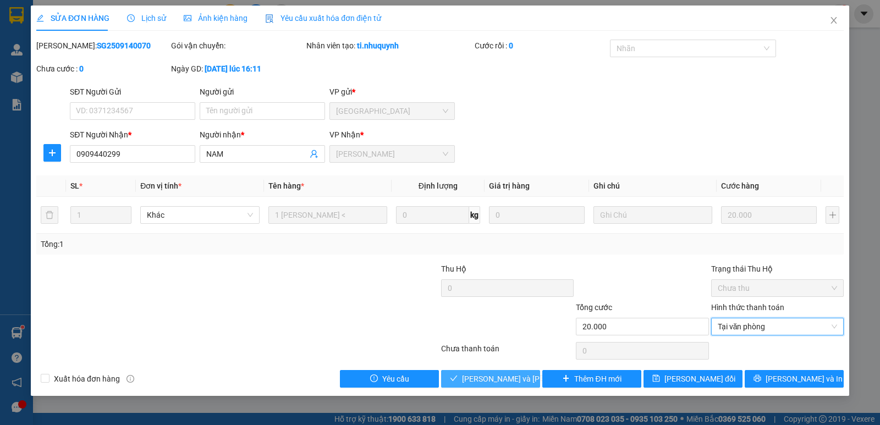
click at [519, 381] on span "[PERSON_NAME] và [PERSON_NAME] hàng" at bounding box center [536, 379] width 149 height 12
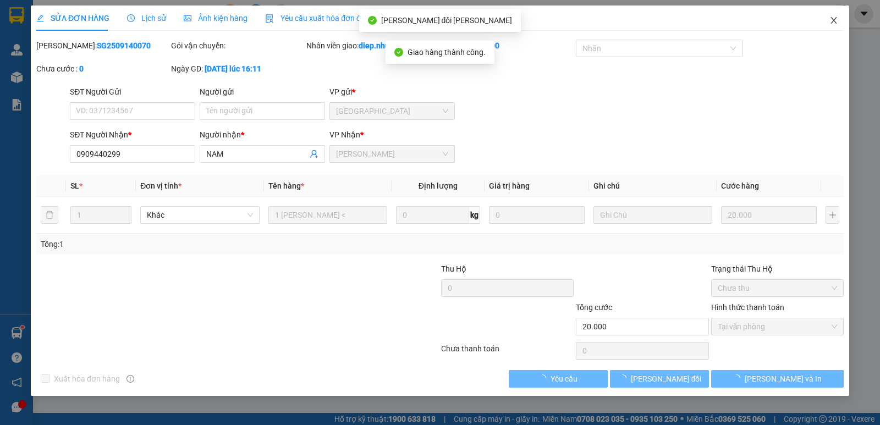
click at [831, 24] on icon "close" at bounding box center [833, 20] width 9 height 9
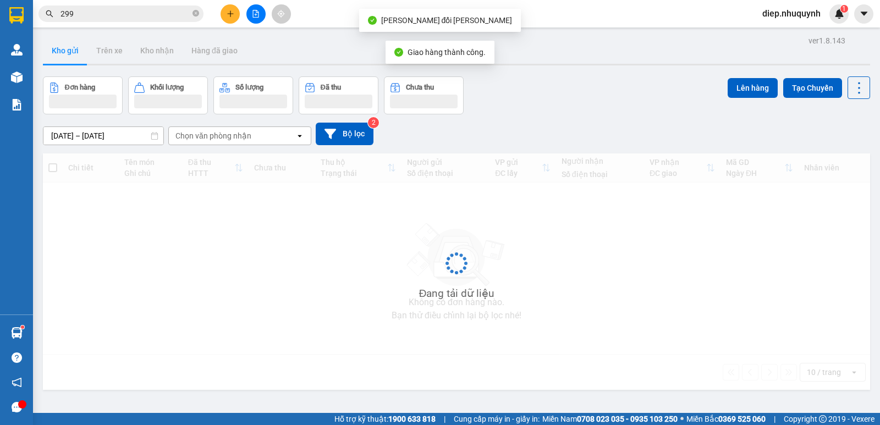
click at [93, 18] on input "299" at bounding box center [126, 14] width 130 height 12
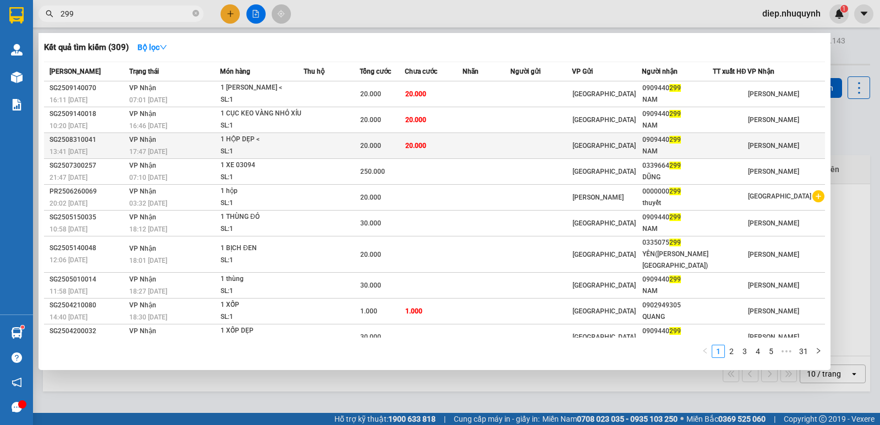
click at [391, 141] on div "20.000" at bounding box center [382, 146] width 44 height 12
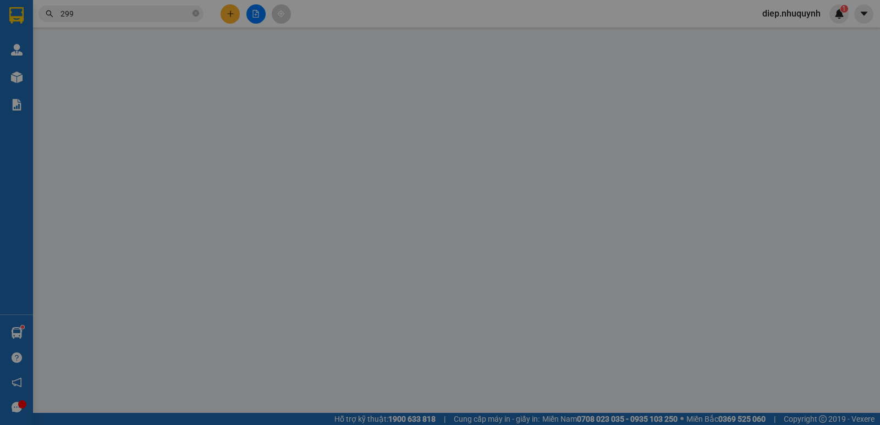
type input "0909440299"
type input "NAM"
type input "20.000"
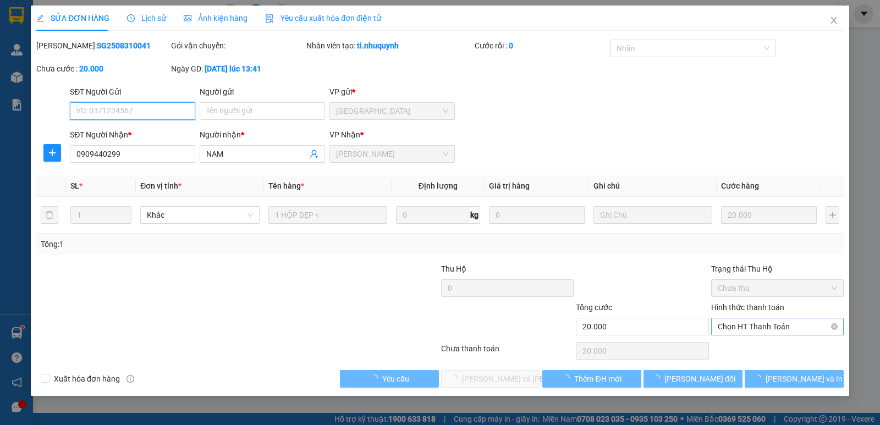
click at [789, 327] on span "Chọn HT Thanh Toán" at bounding box center [777, 326] width 119 height 17
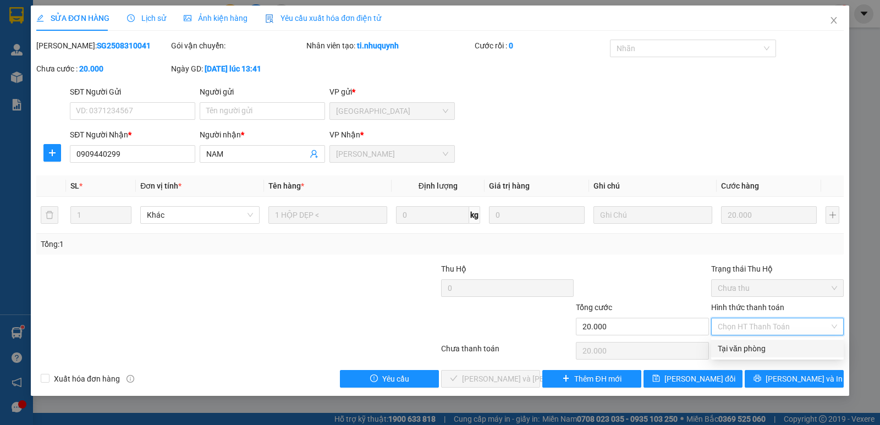
drag, startPoint x: 766, startPoint y: 350, endPoint x: 736, endPoint y: 355, distance: 30.1
click at [765, 350] on div "Tại văn phòng" at bounding box center [777, 349] width 119 height 12
type input "0"
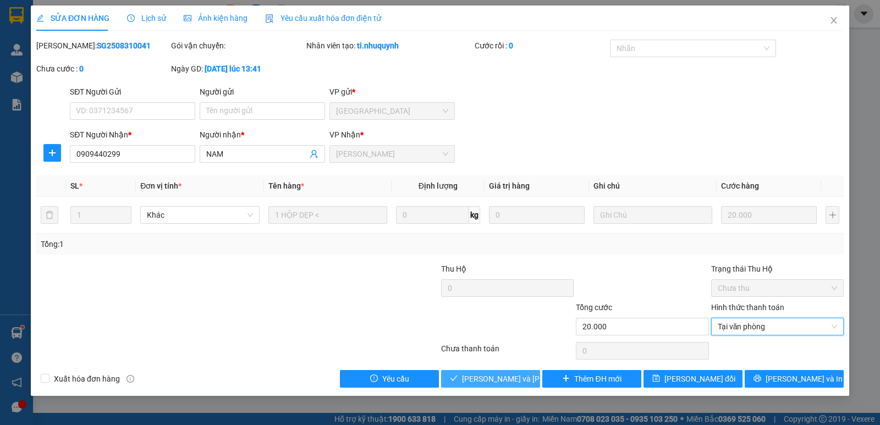
click at [515, 381] on span "[PERSON_NAME] và [PERSON_NAME] hàng" at bounding box center [536, 379] width 149 height 12
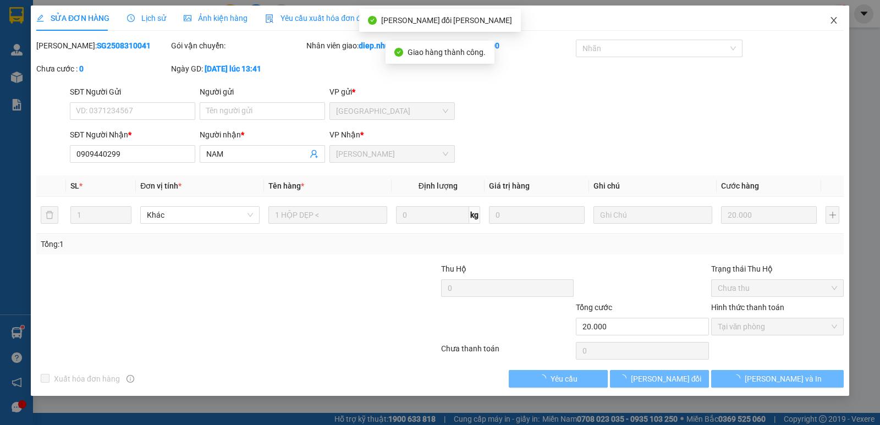
click at [832, 24] on icon "close" at bounding box center [833, 20] width 9 height 9
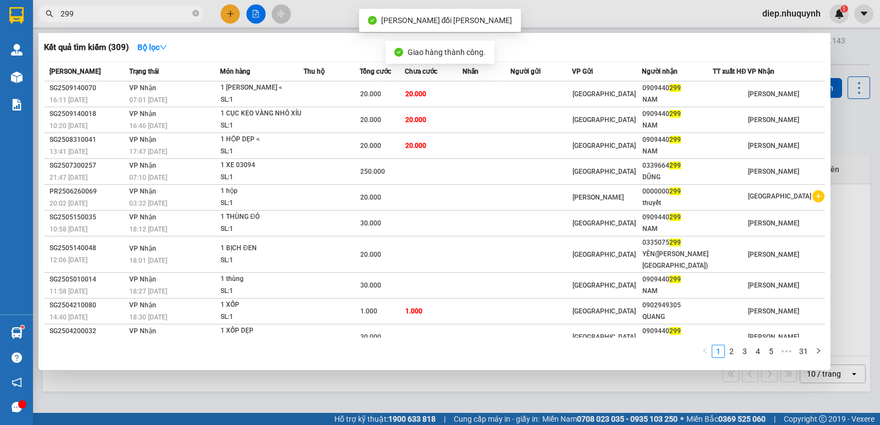
click at [135, 20] on span "299" at bounding box center [121, 14] width 165 height 17
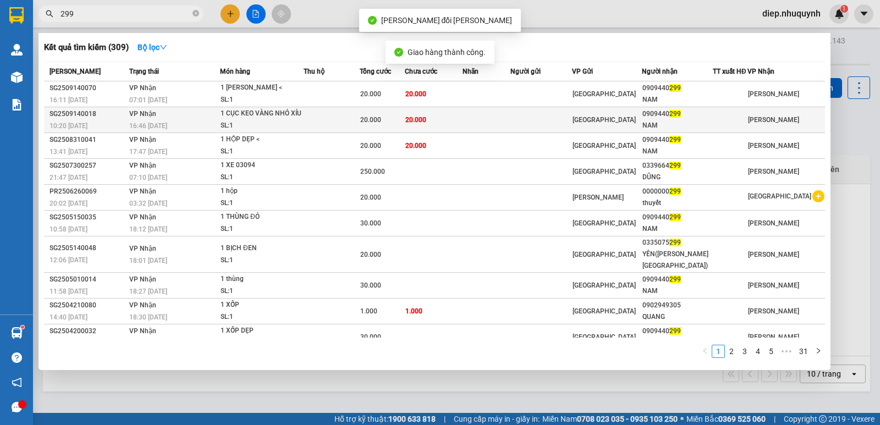
click at [377, 112] on td "20.000" at bounding box center [382, 120] width 45 height 26
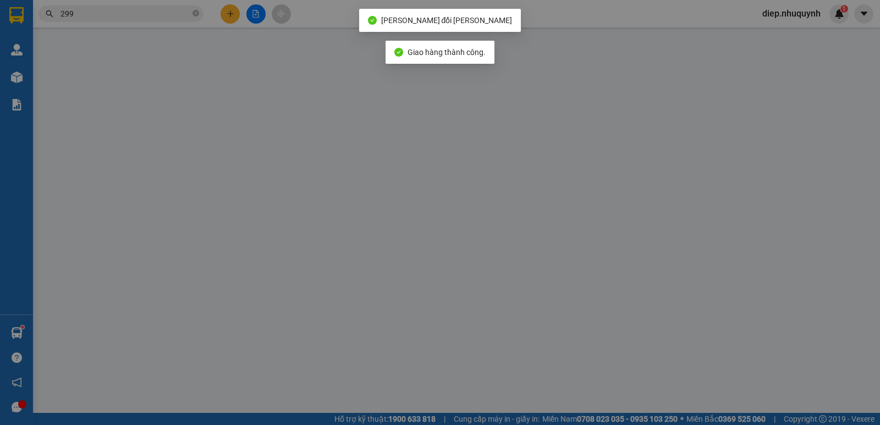
type input "0909440299"
type input "NAM"
type input "20.000"
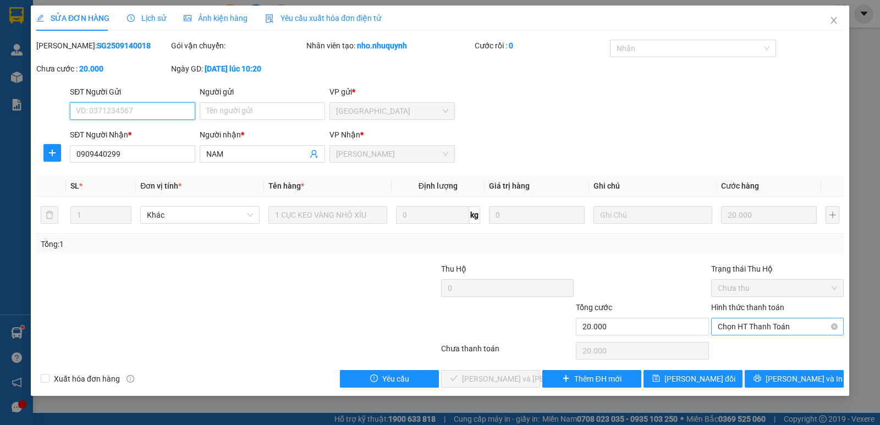
click at [753, 325] on span "Chọn HT Thanh Toán" at bounding box center [777, 326] width 119 height 17
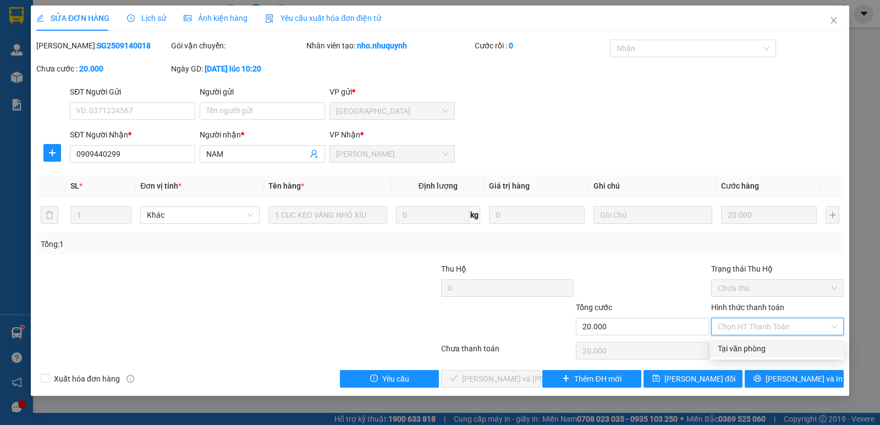
click at [746, 345] on div "Tại văn phòng" at bounding box center [777, 349] width 119 height 12
type input "0"
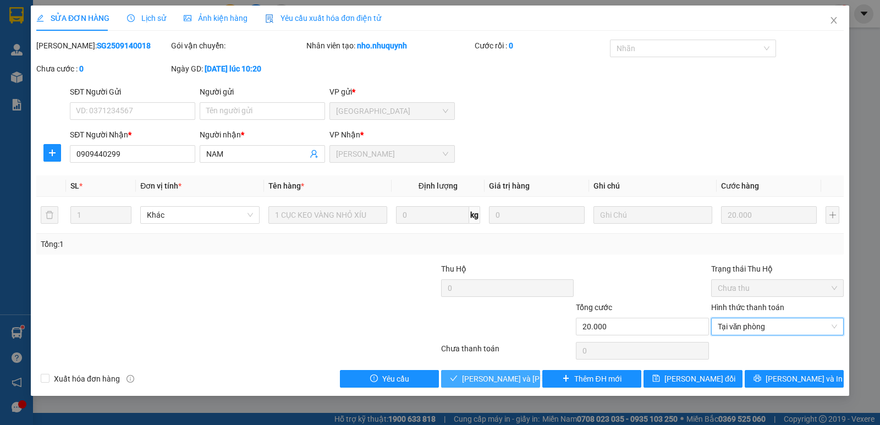
click at [523, 377] on span "[PERSON_NAME] và [PERSON_NAME] hàng" at bounding box center [536, 379] width 149 height 12
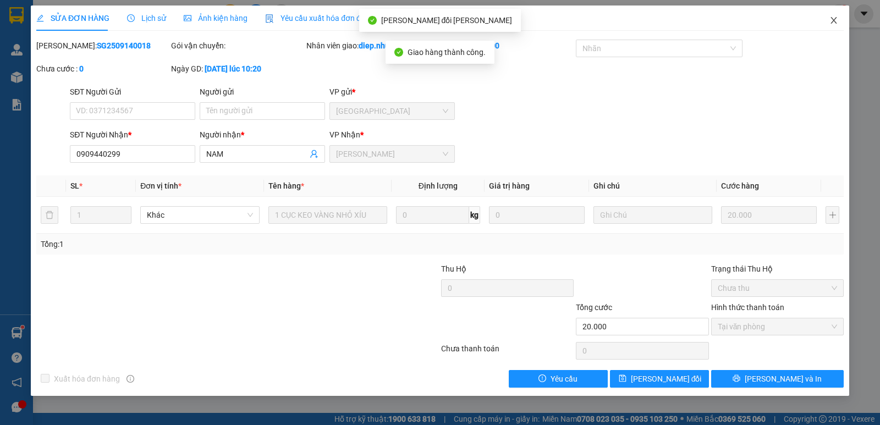
click at [837, 20] on icon "close" at bounding box center [833, 20] width 9 height 9
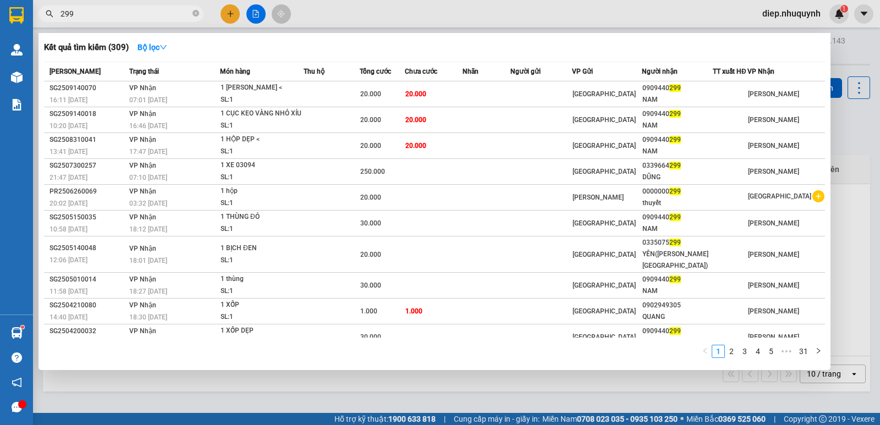
drag, startPoint x: 94, startPoint y: 15, endPoint x: 43, endPoint y: 15, distance: 50.1
click at [43, 15] on span "299" at bounding box center [121, 14] width 165 height 17
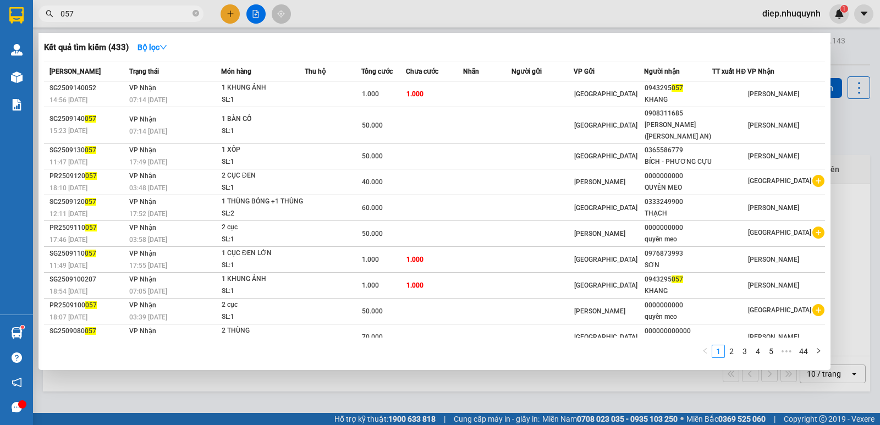
type input "057"
